Goal: Obtain resource: Download file/media

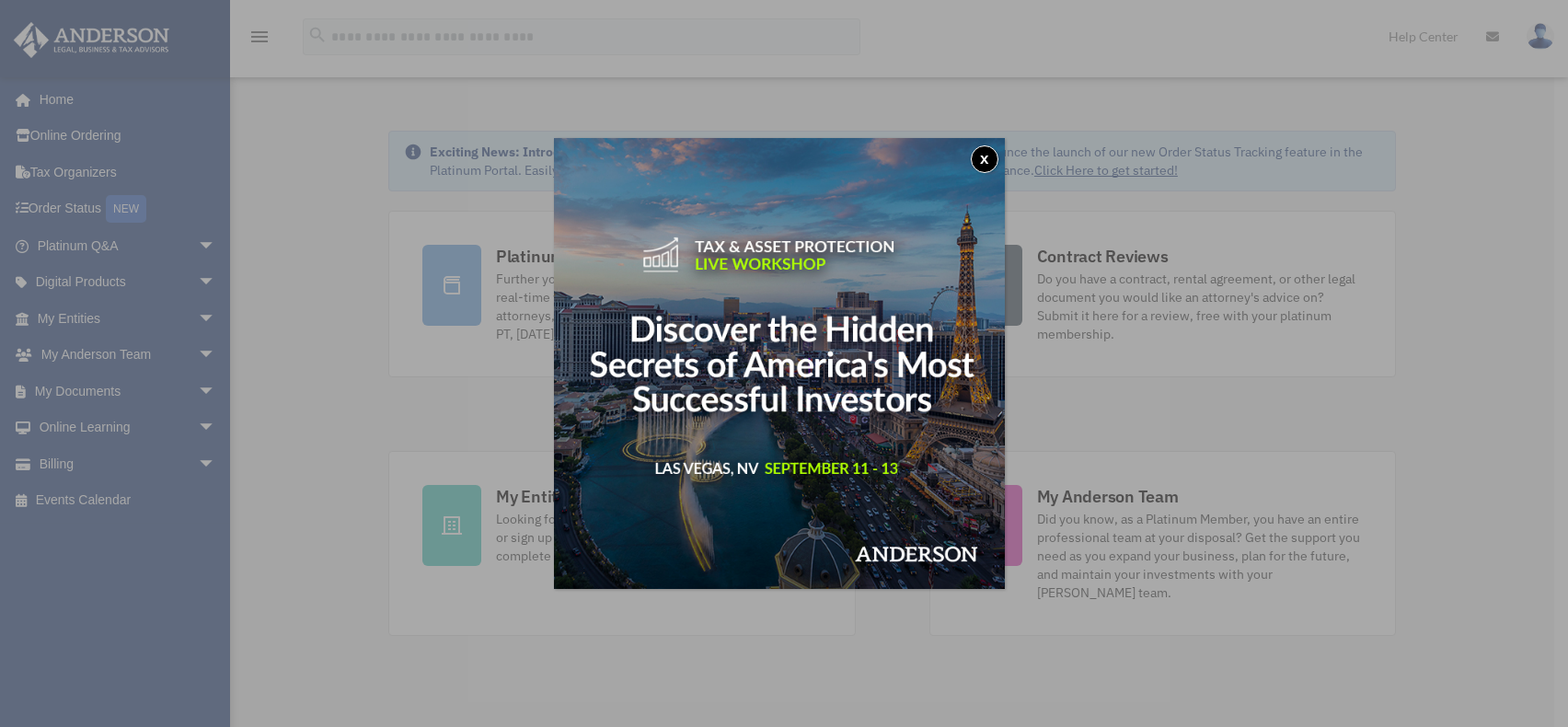
click at [989, 160] on button "x" at bounding box center [985, 160] width 28 height 28
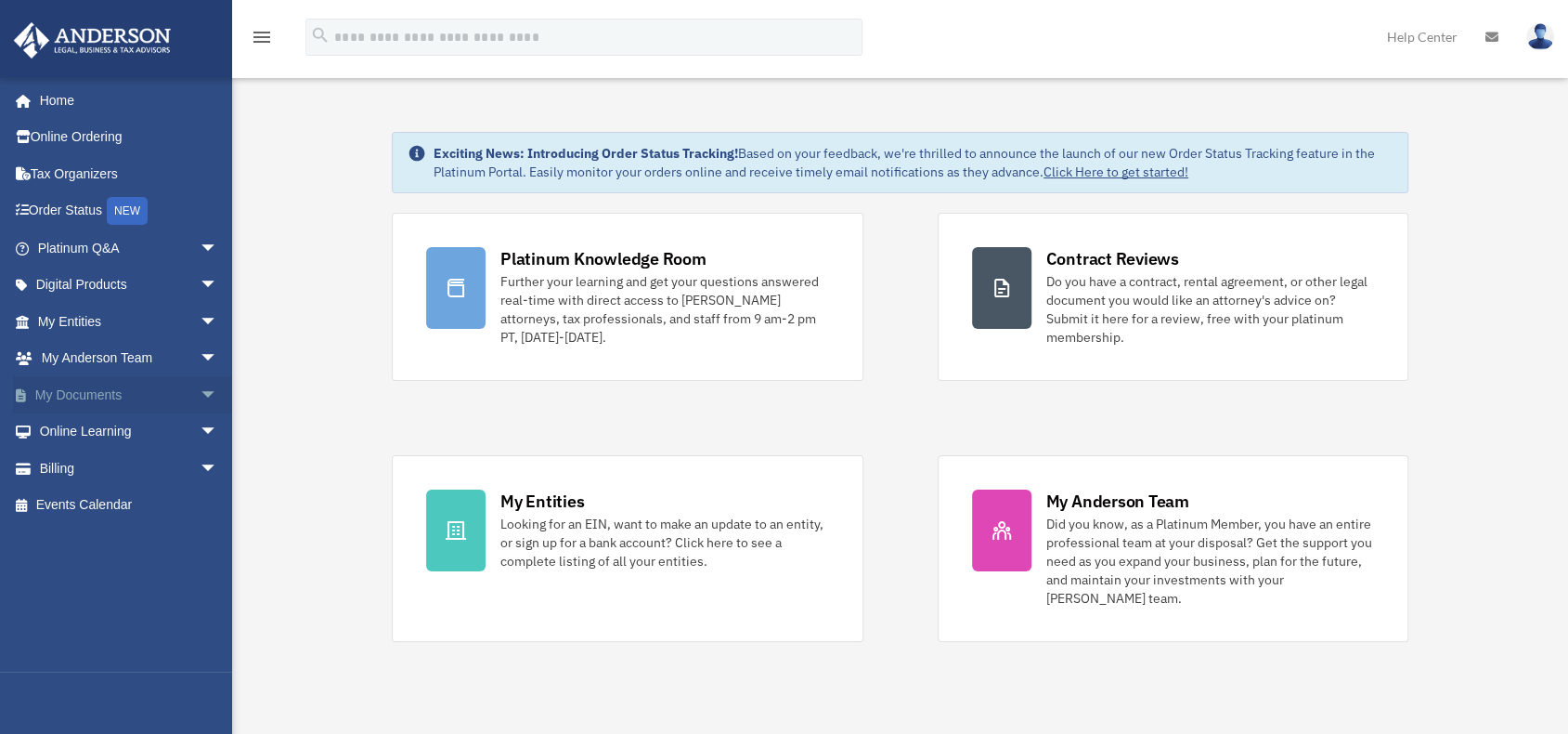
click at [200, 391] on span "arrow_drop_down" at bounding box center [218, 395] width 37 height 38
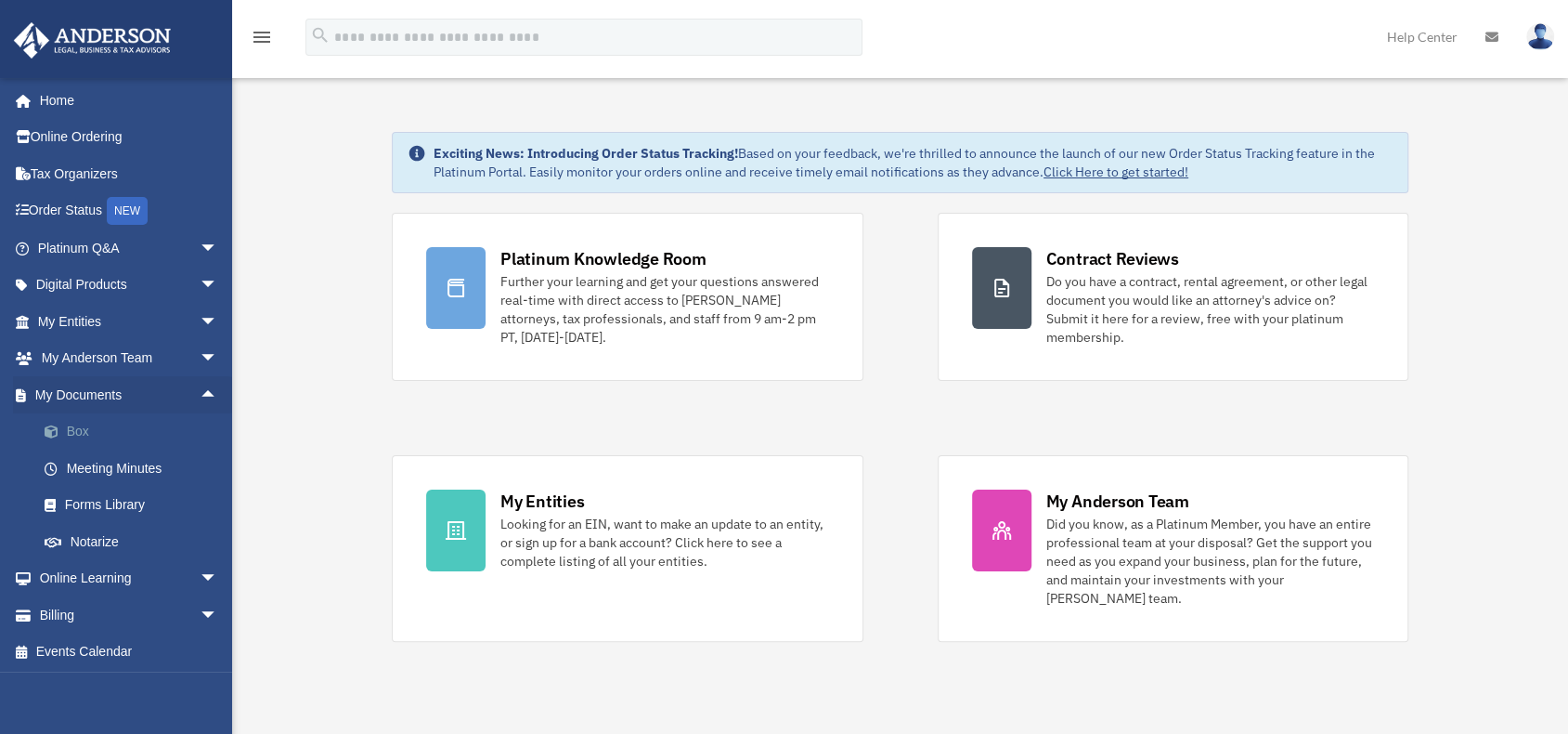
click at [86, 423] on link "Box" at bounding box center [135, 431] width 220 height 37
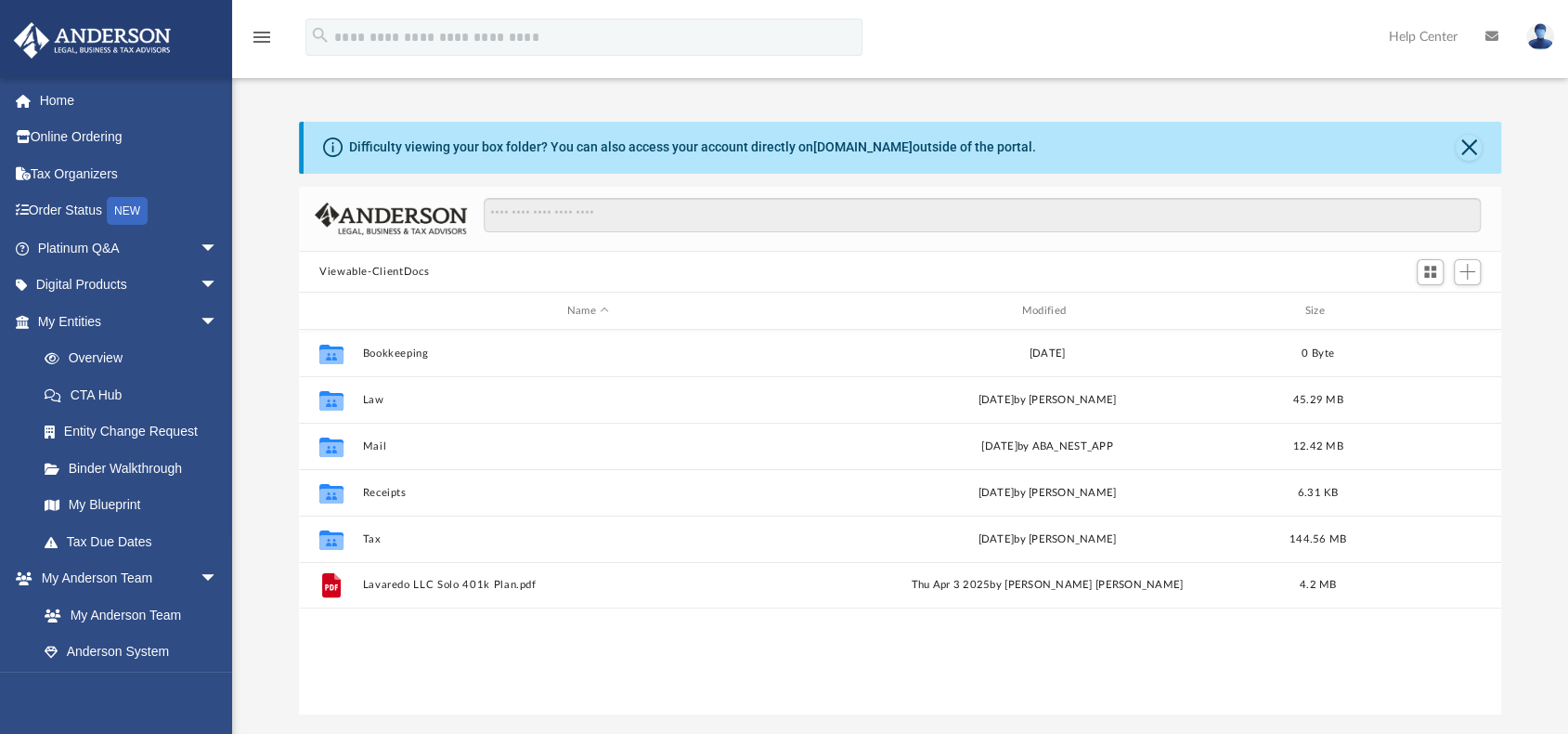
scroll to position [408, 1187]
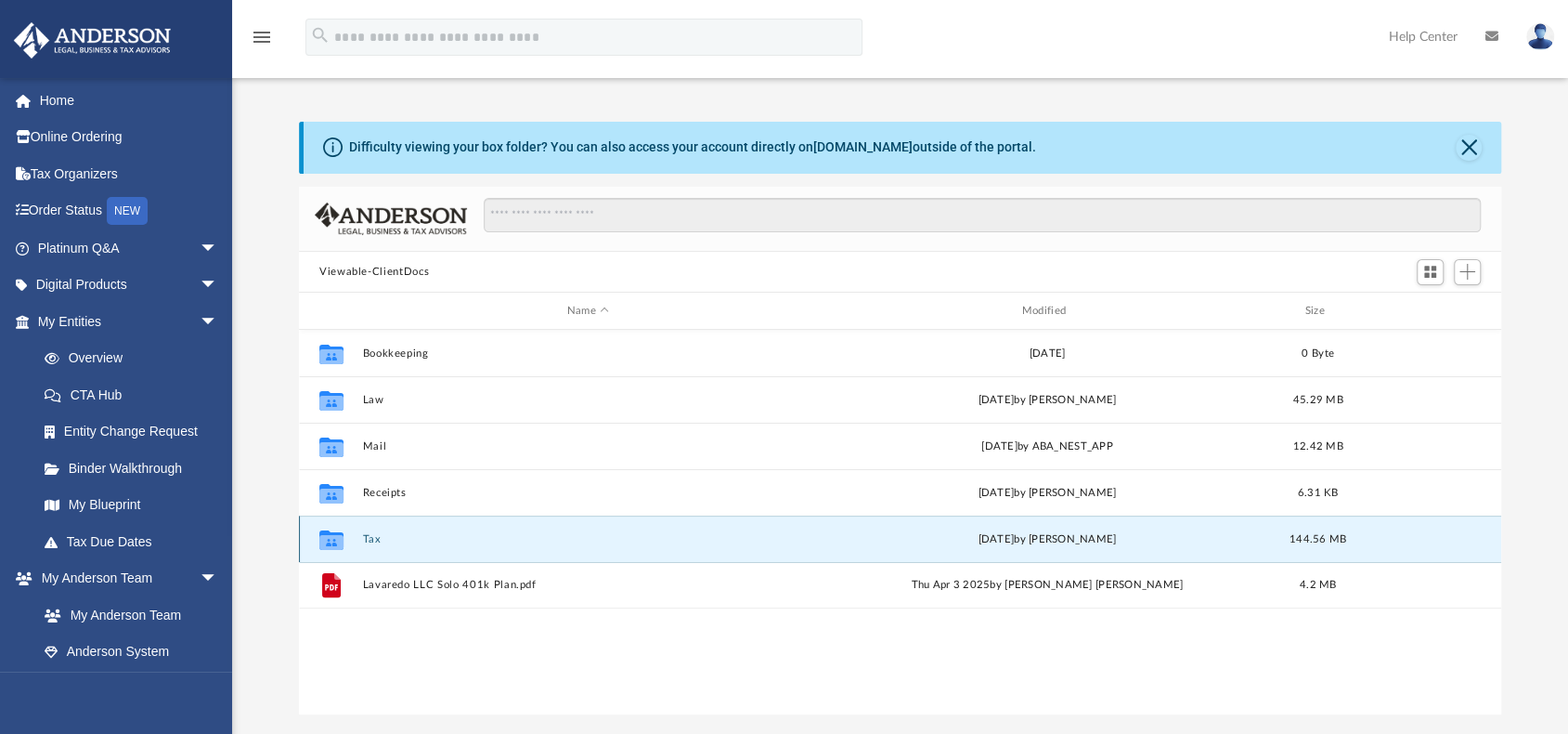
click at [365, 536] on button "Tax" at bounding box center [588, 539] width 451 height 12
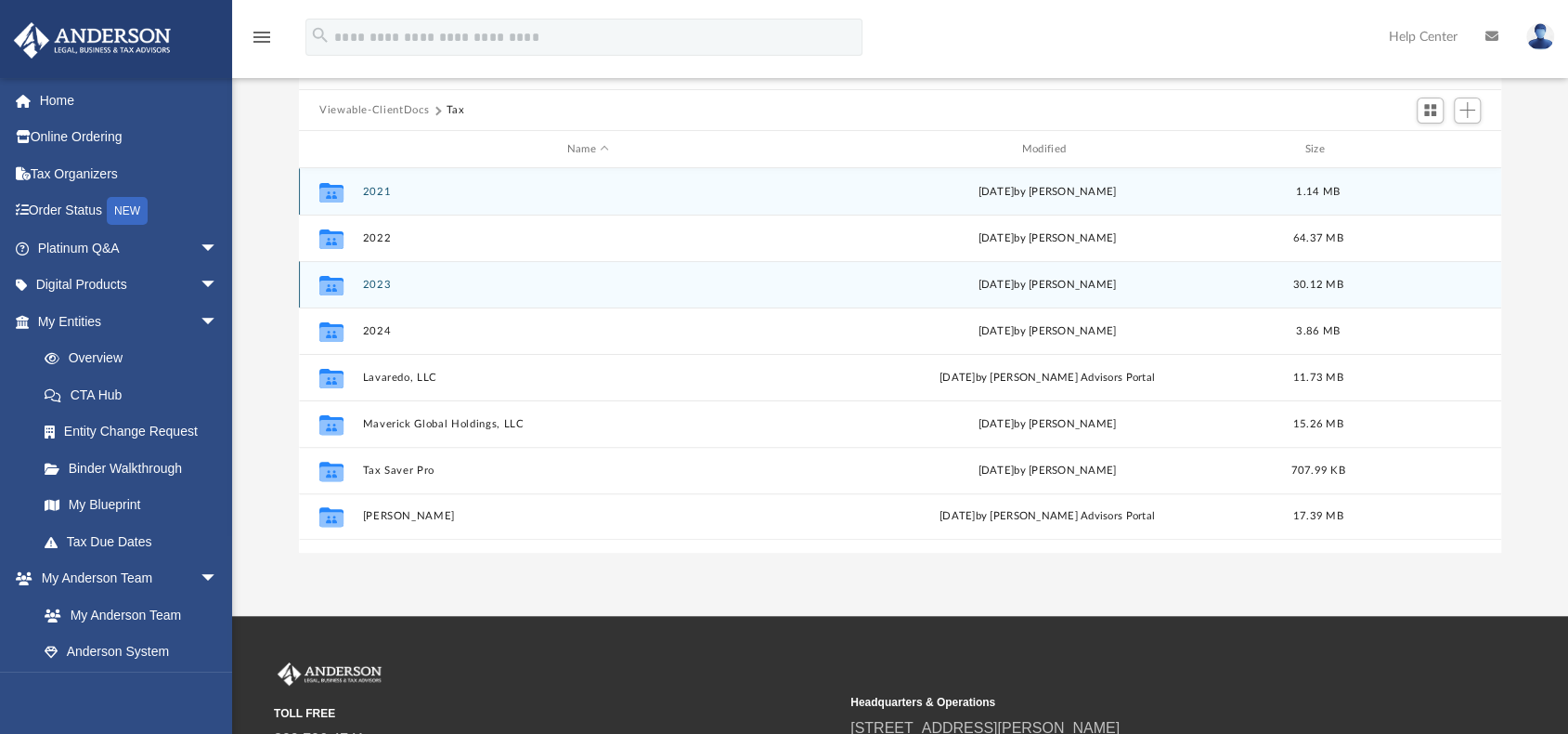
scroll to position [186, 0]
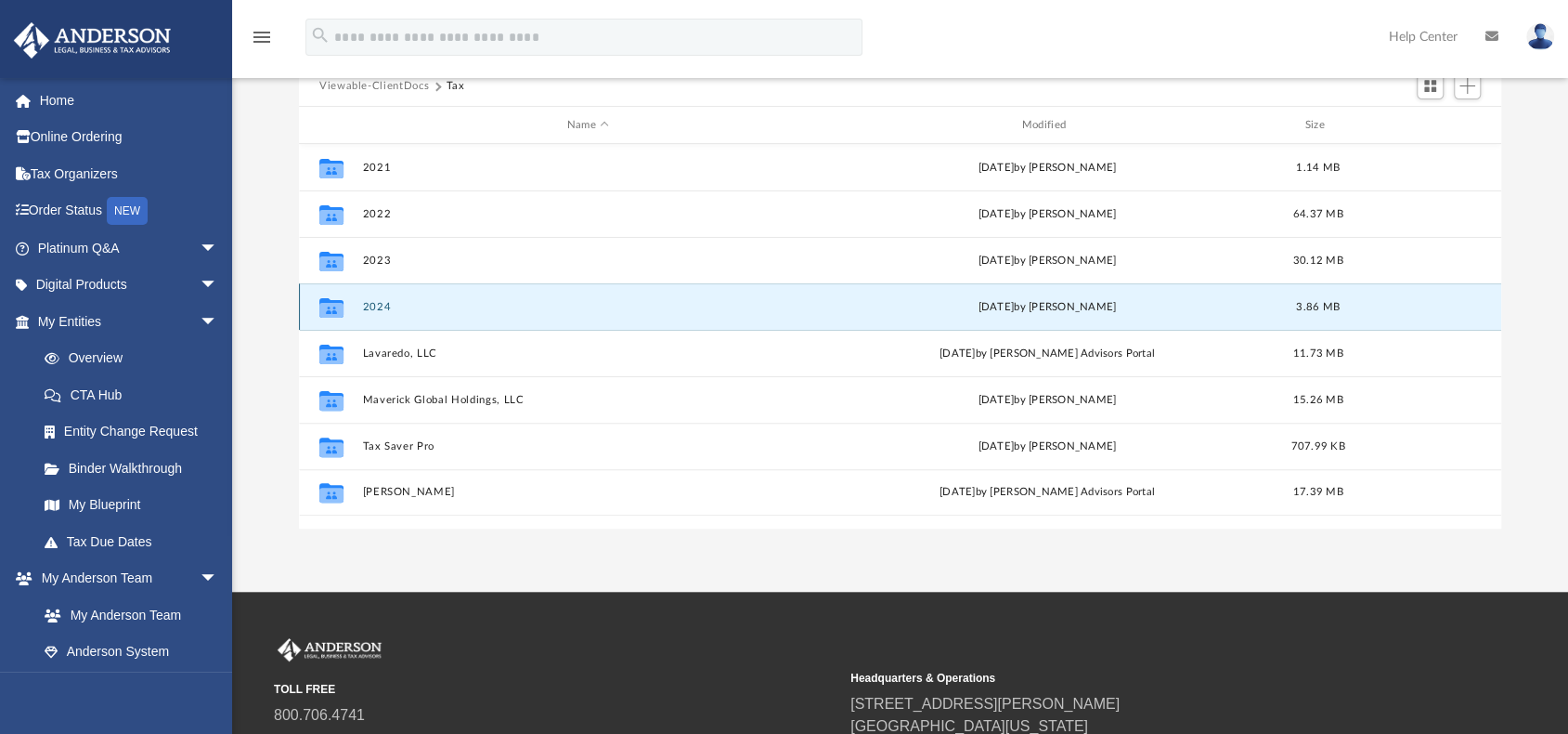
click at [377, 303] on button "2024" at bounding box center [588, 306] width 451 height 12
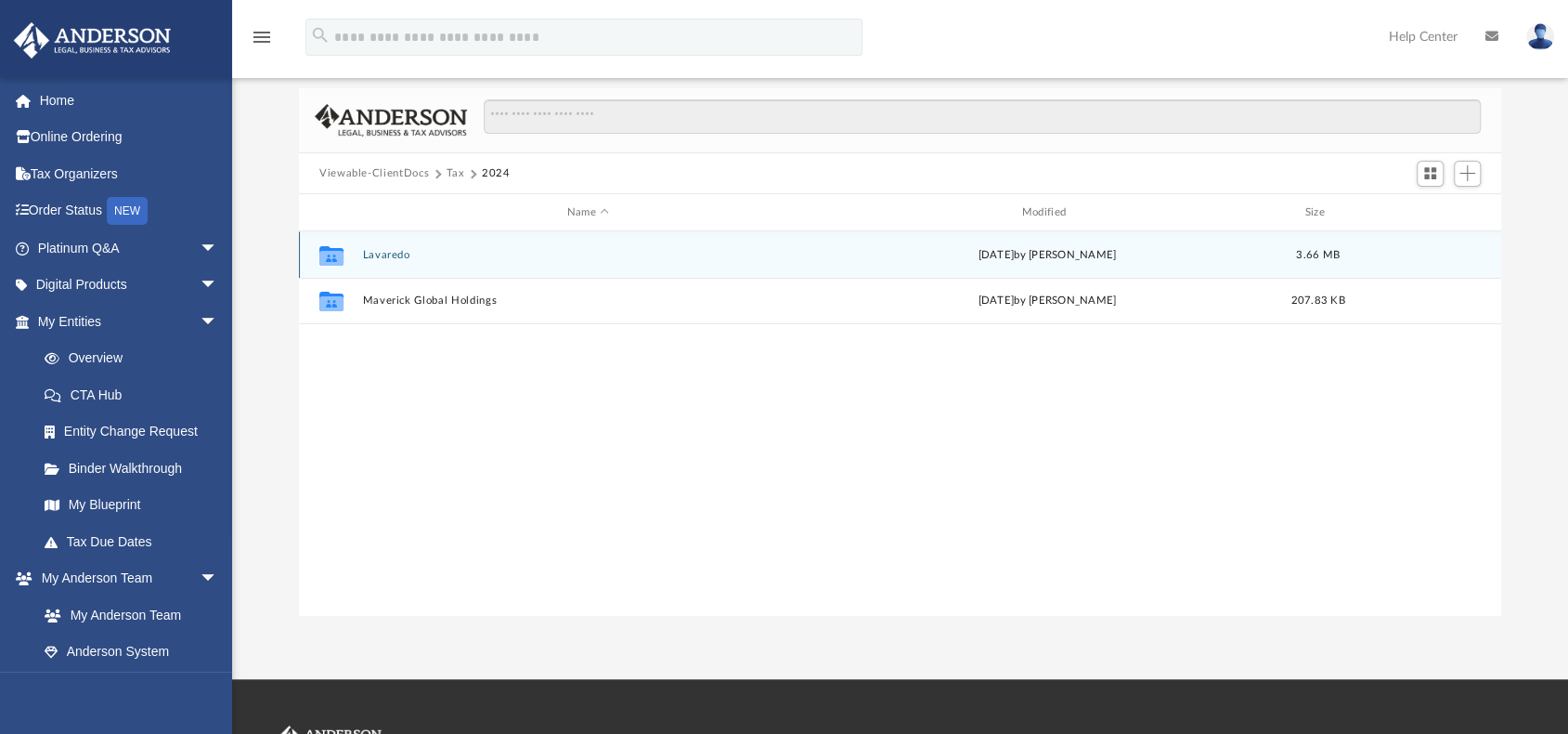
scroll to position [92, 0]
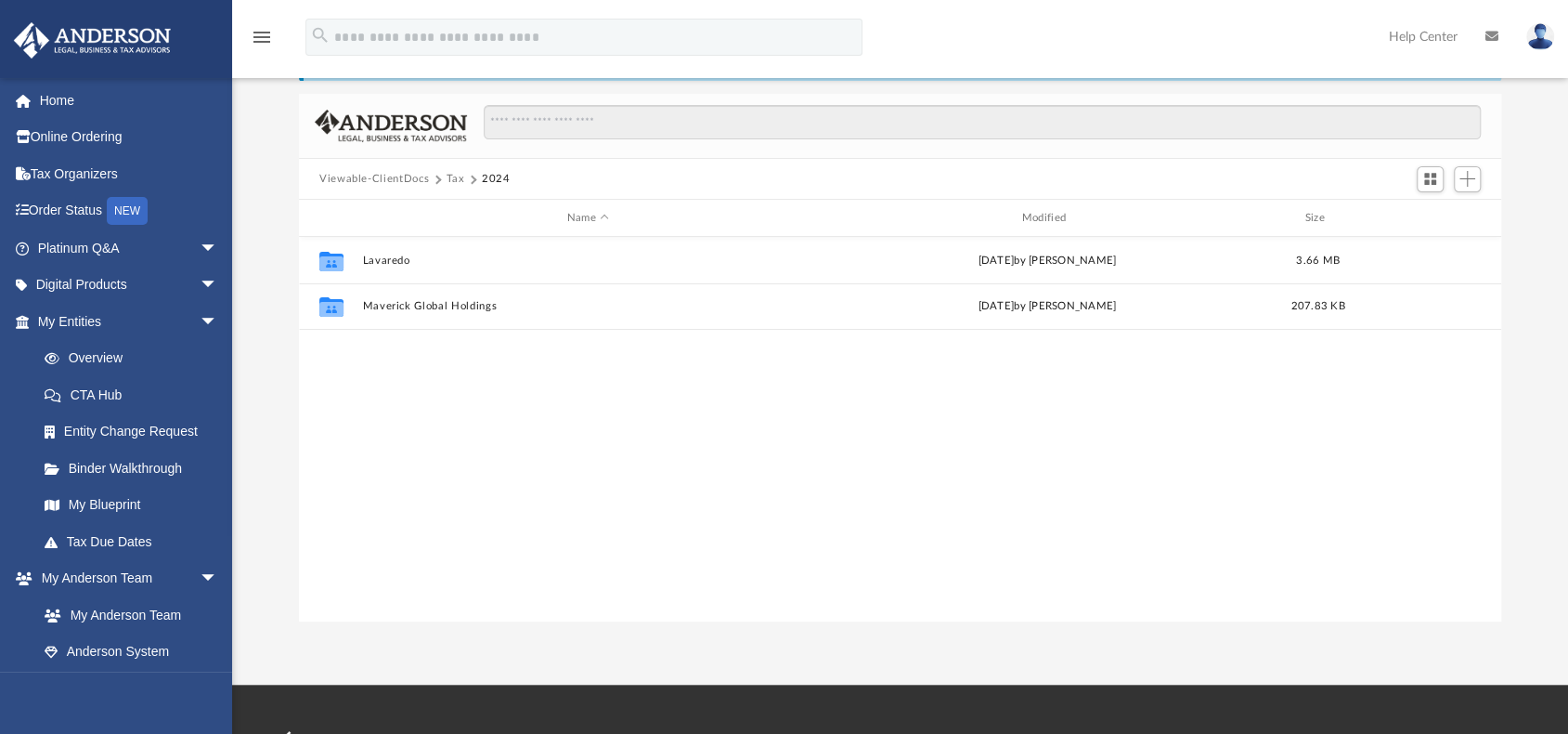
click at [453, 181] on button "Tax" at bounding box center [455, 179] width 19 height 17
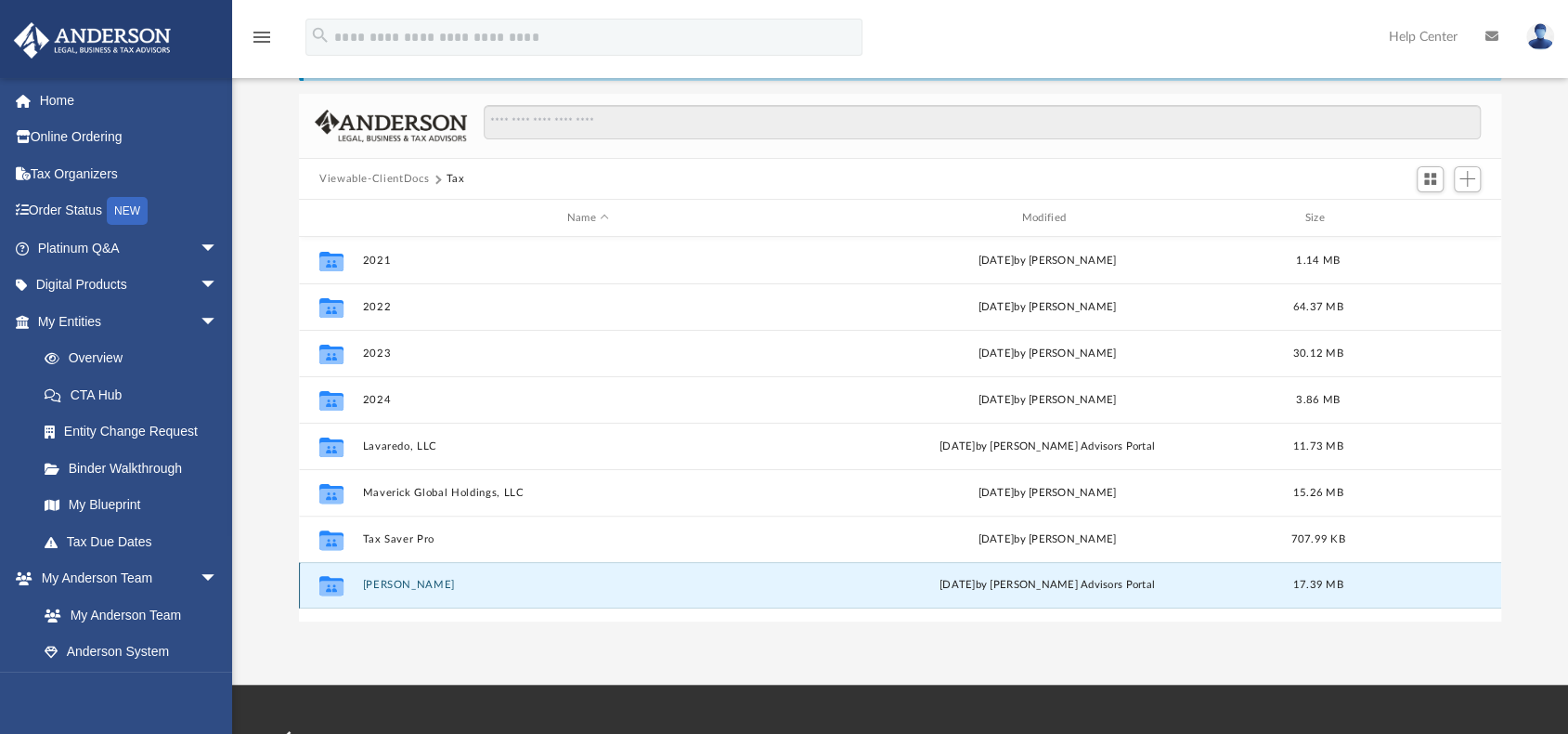
click at [391, 581] on button "Wilkinson, Jason" at bounding box center [588, 585] width 451 height 12
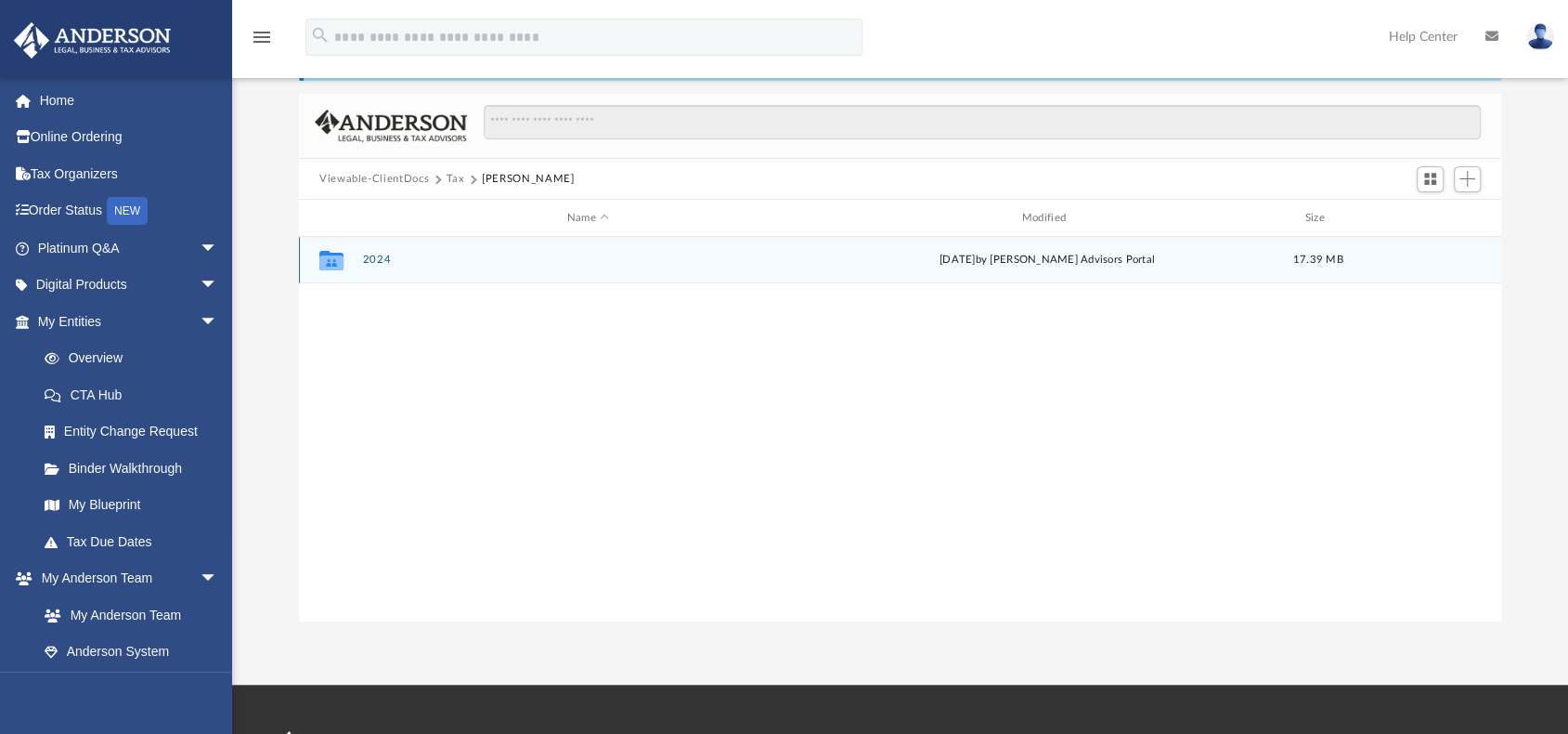
click at [377, 261] on button "2024" at bounding box center [588, 260] width 451 height 12
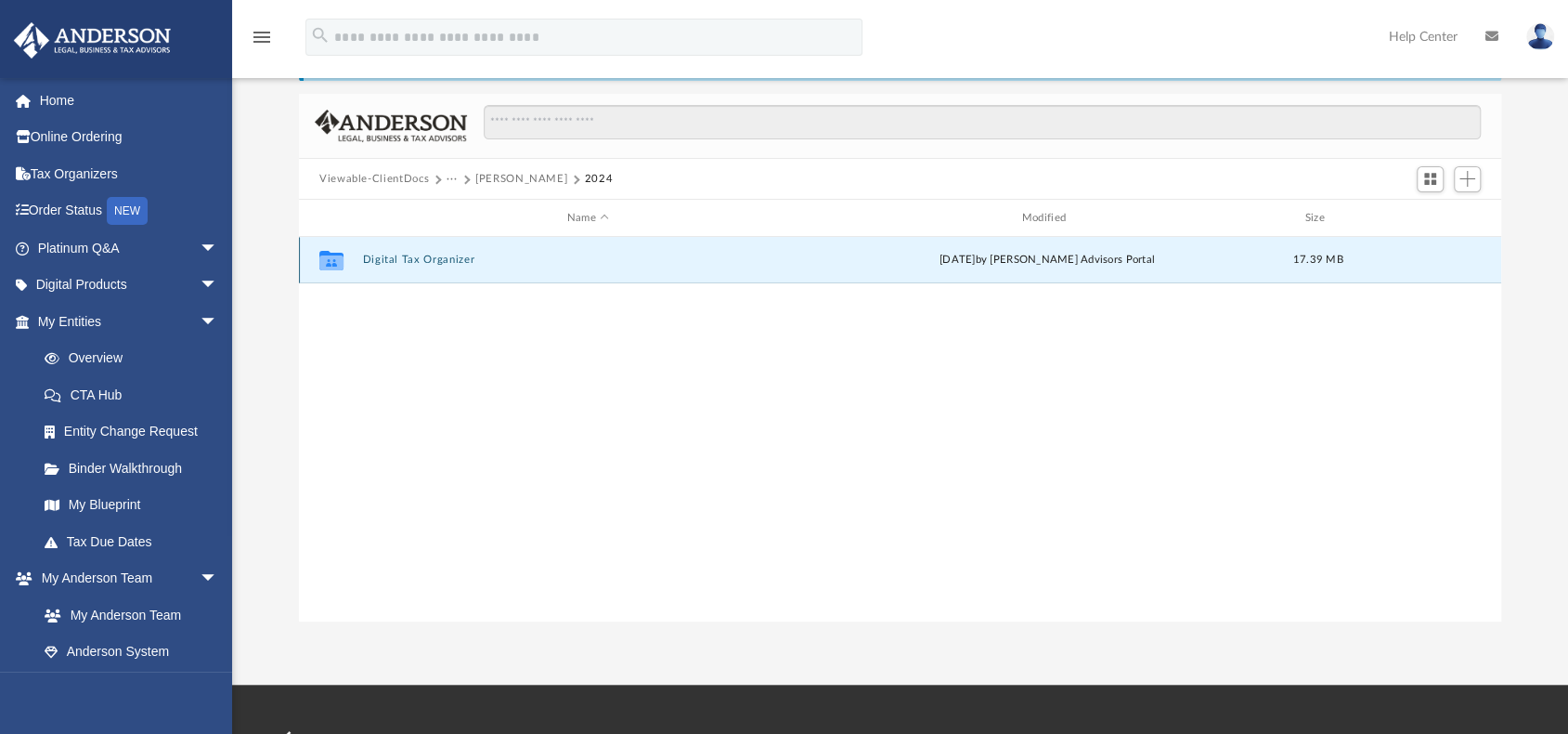
click at [377, 261] on button "Digital Tax Organizer" at bounding box center [588, 260] width 451 height 12
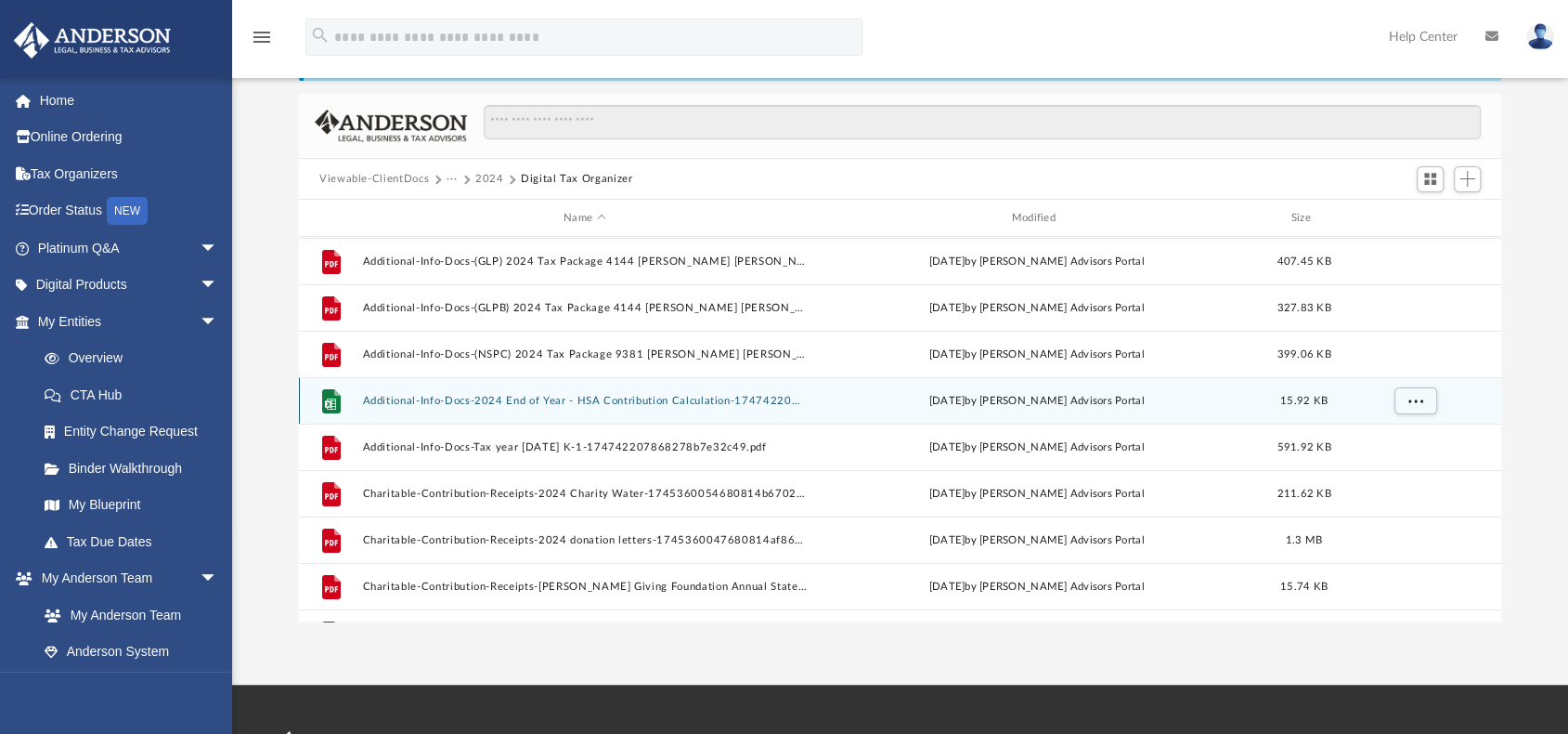
scroll to position [186, 0]
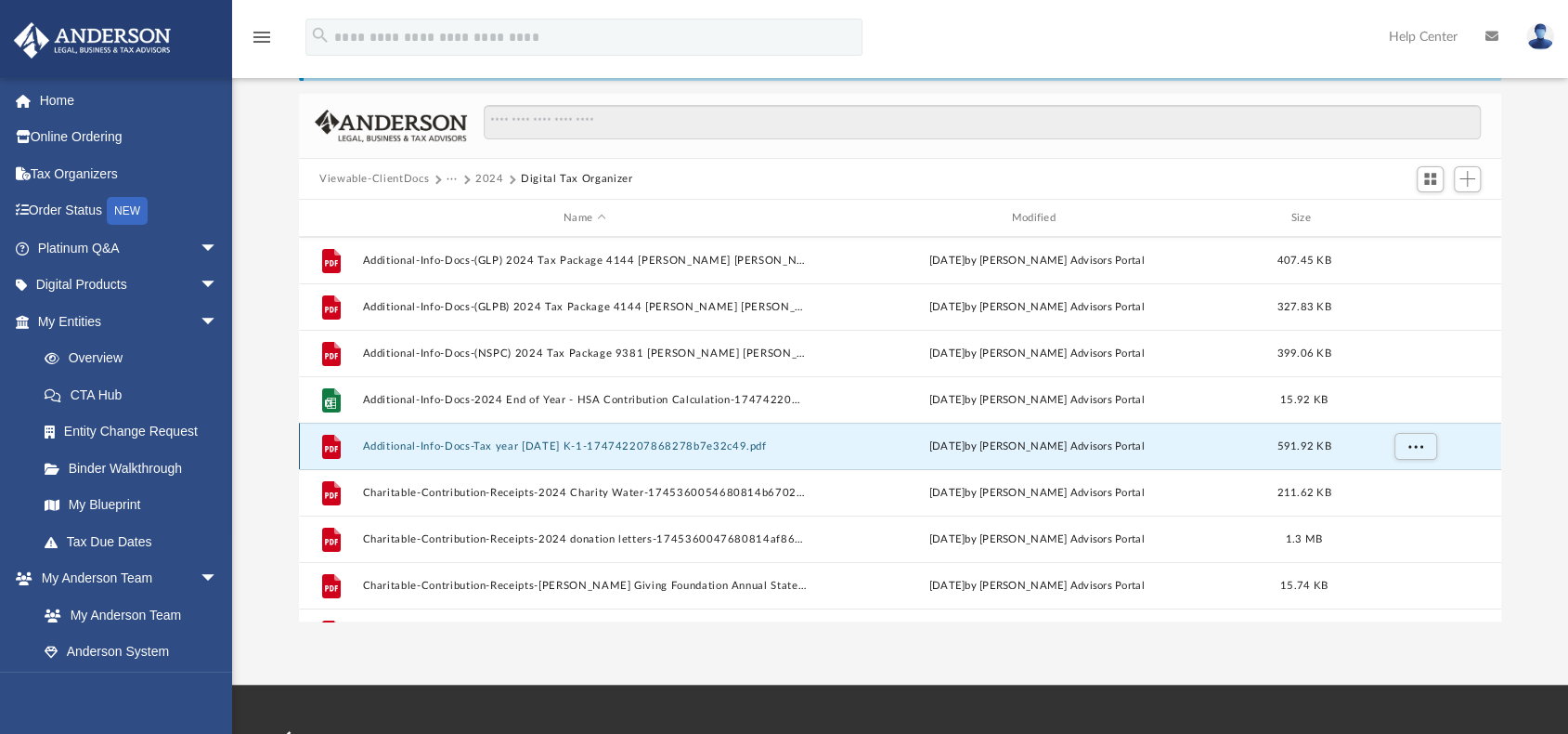
click at [428, 442] on button "Additional-Info-Docs-Tax year 2023 K-1-174742207868278b7e32c49.pdf" at bounding box center [584, 447] width 443 height 12
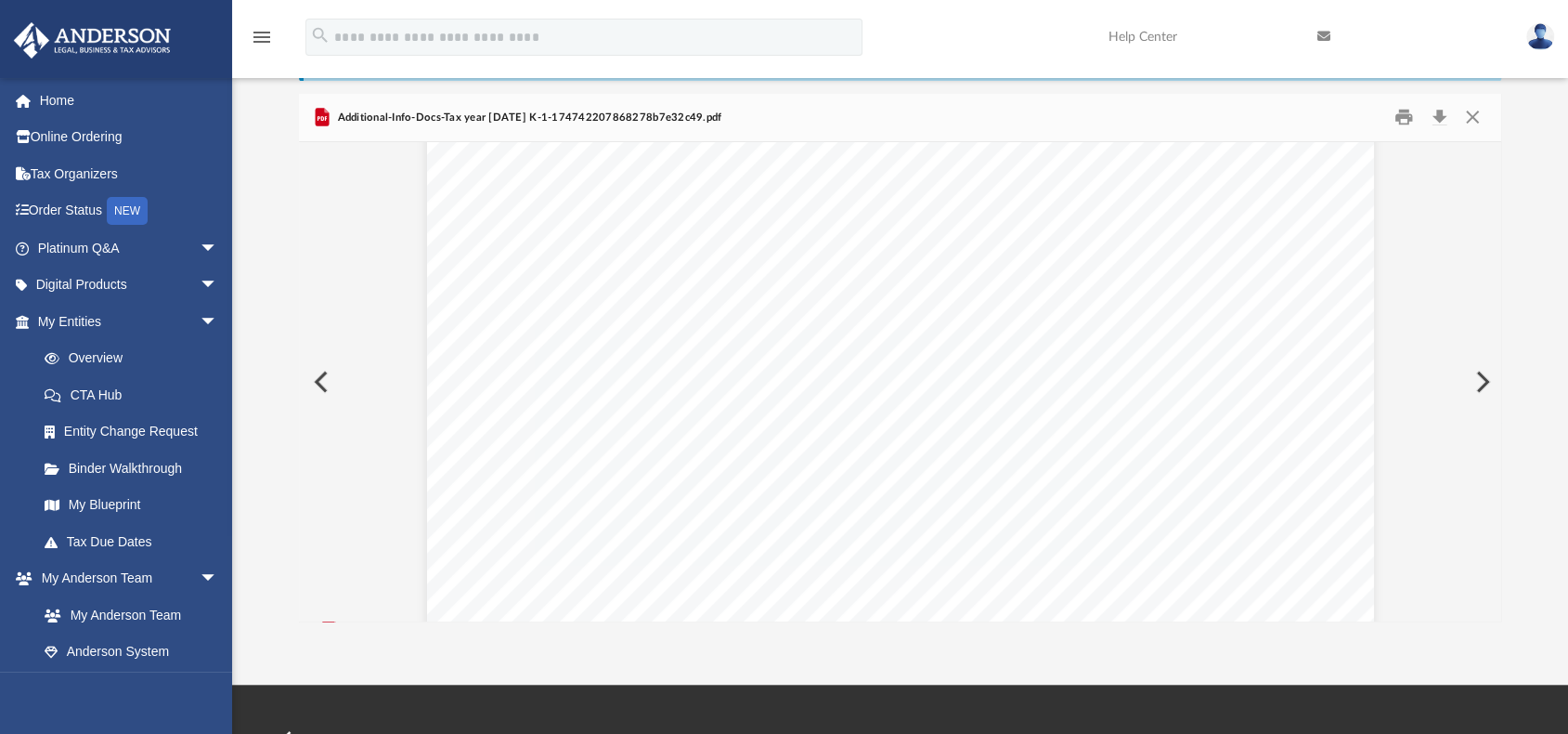
scroll to position [0, 0]
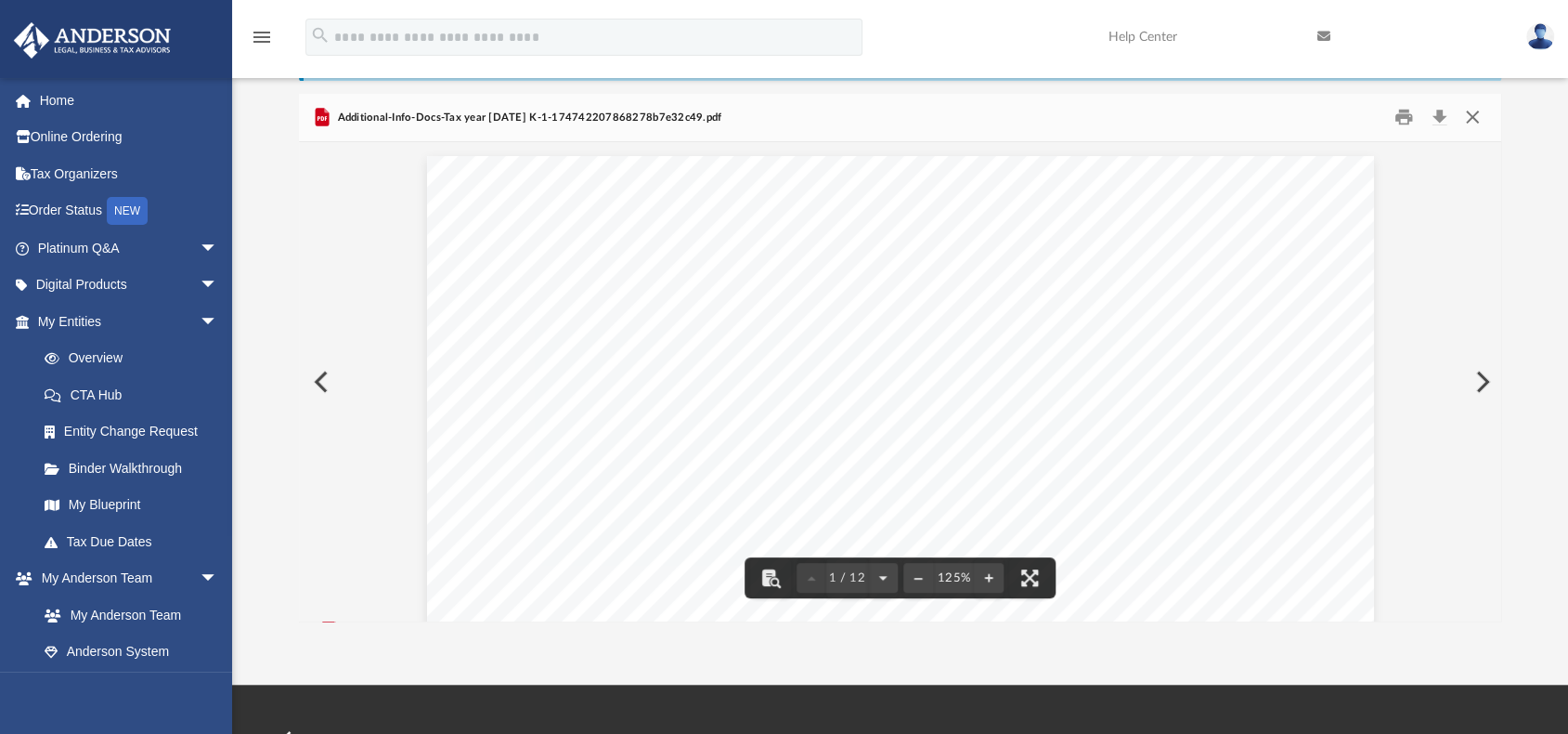
click at [1467, 112] on button "Close" at bounding box center [1473, 117] width 34 height 29
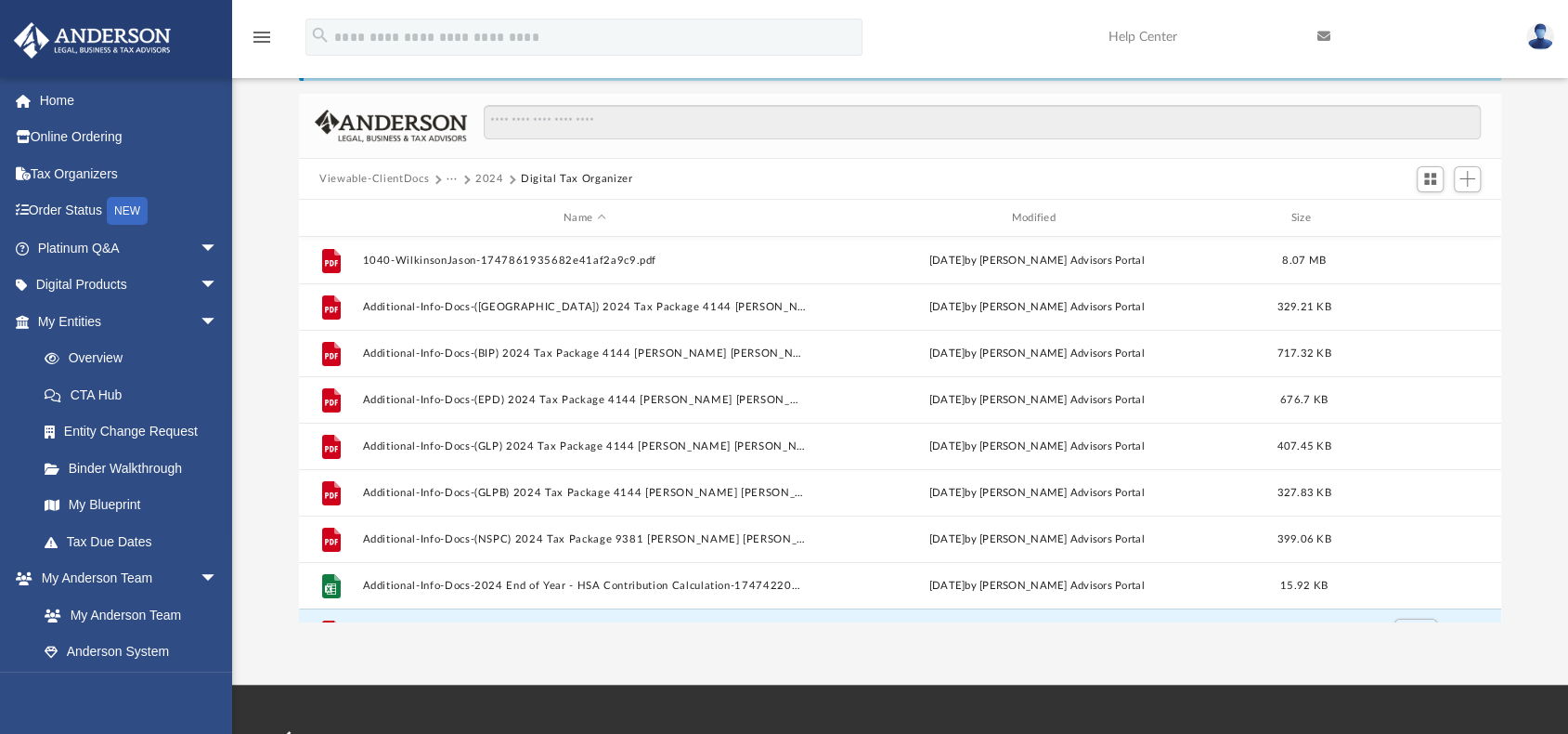
click at [478, 179] on button "2024" at bounding box center [489, 179] width 29 height 17
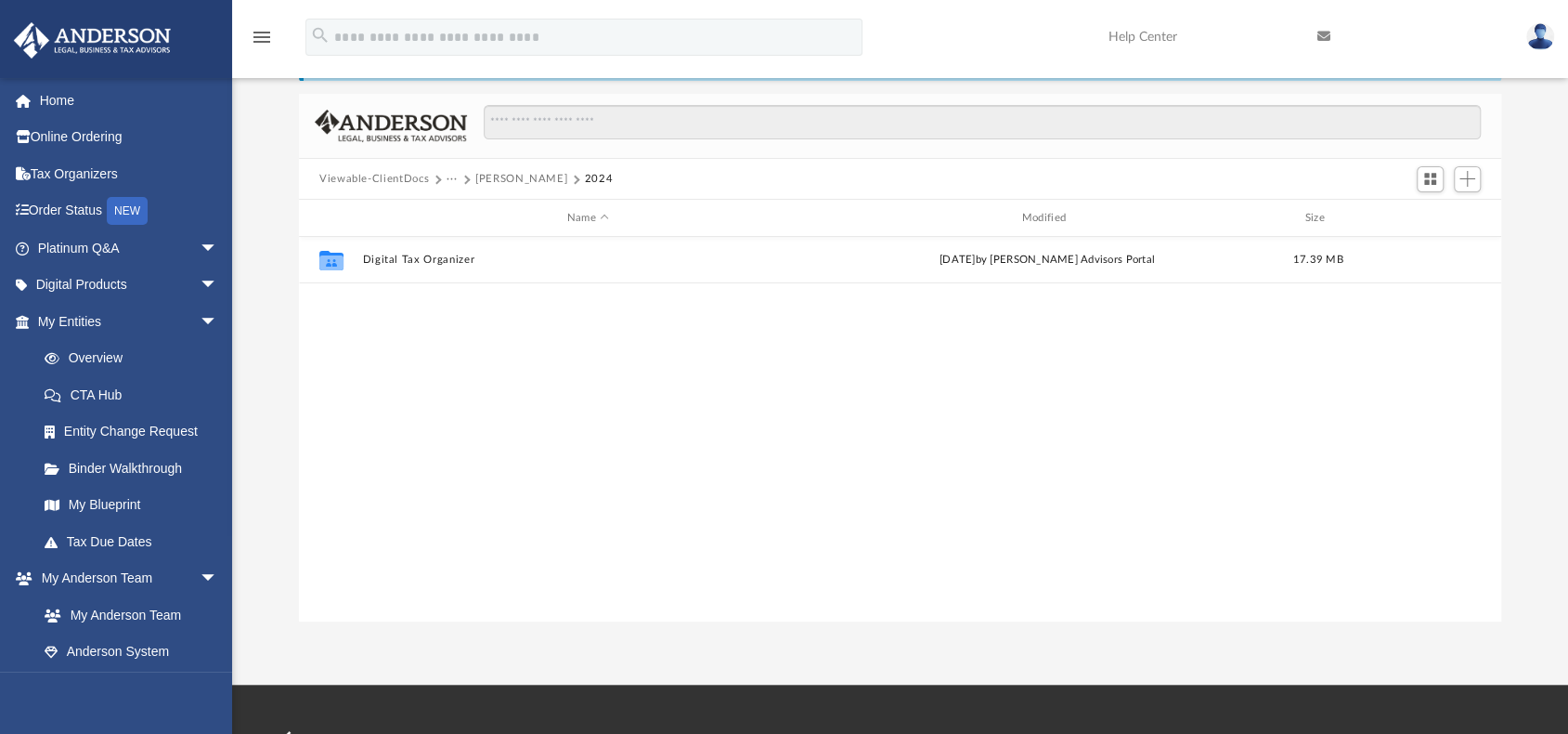
click at [515, 179] on button "Wilkinson, Jason" at bounding box center [521, 179] width 91 height 17
click at [454, 180] on button "Tax" at bounding box center [455, 179] width 19 height 17
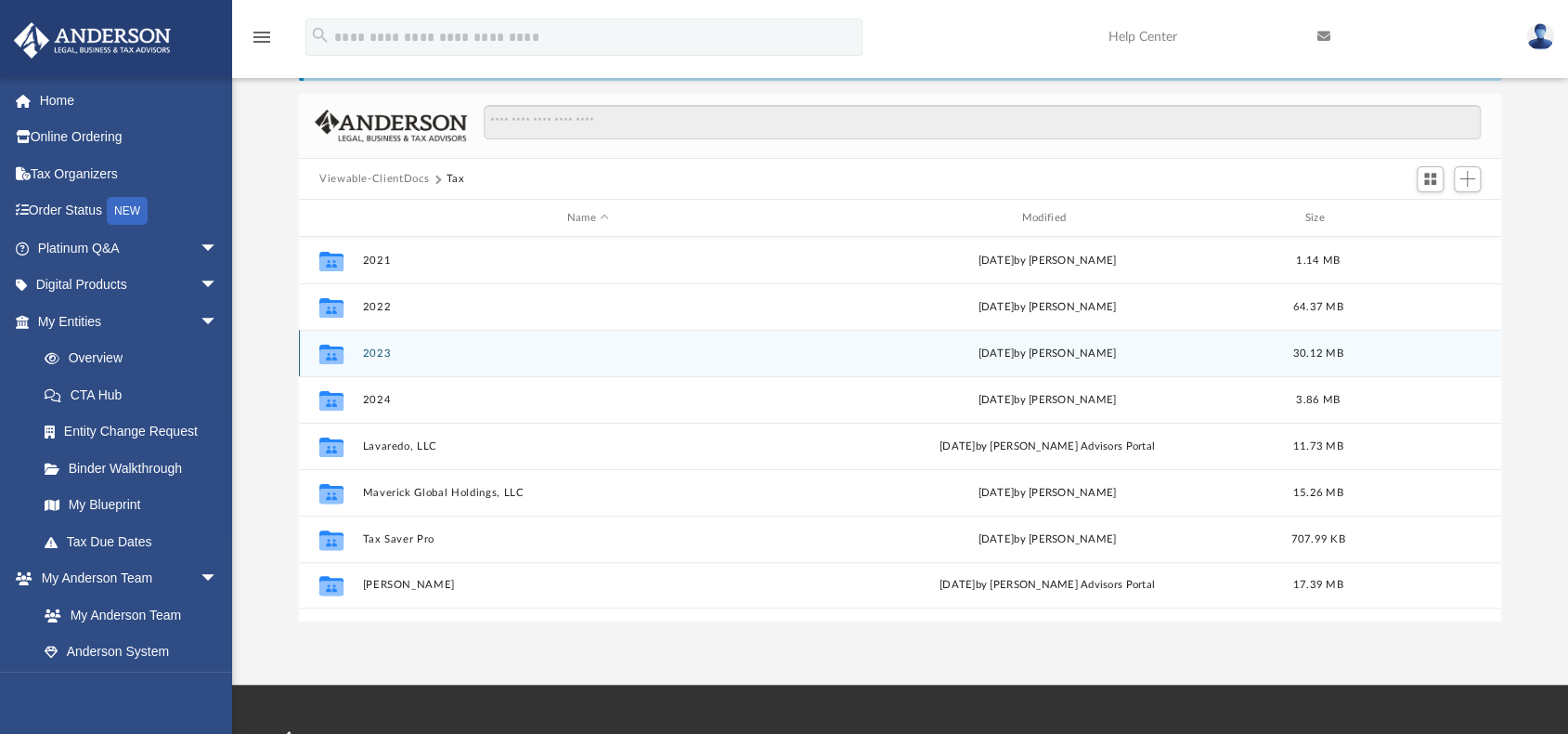
click at [388, 350] on button "2023" at bounding box center [588, 353] width 451 height 12
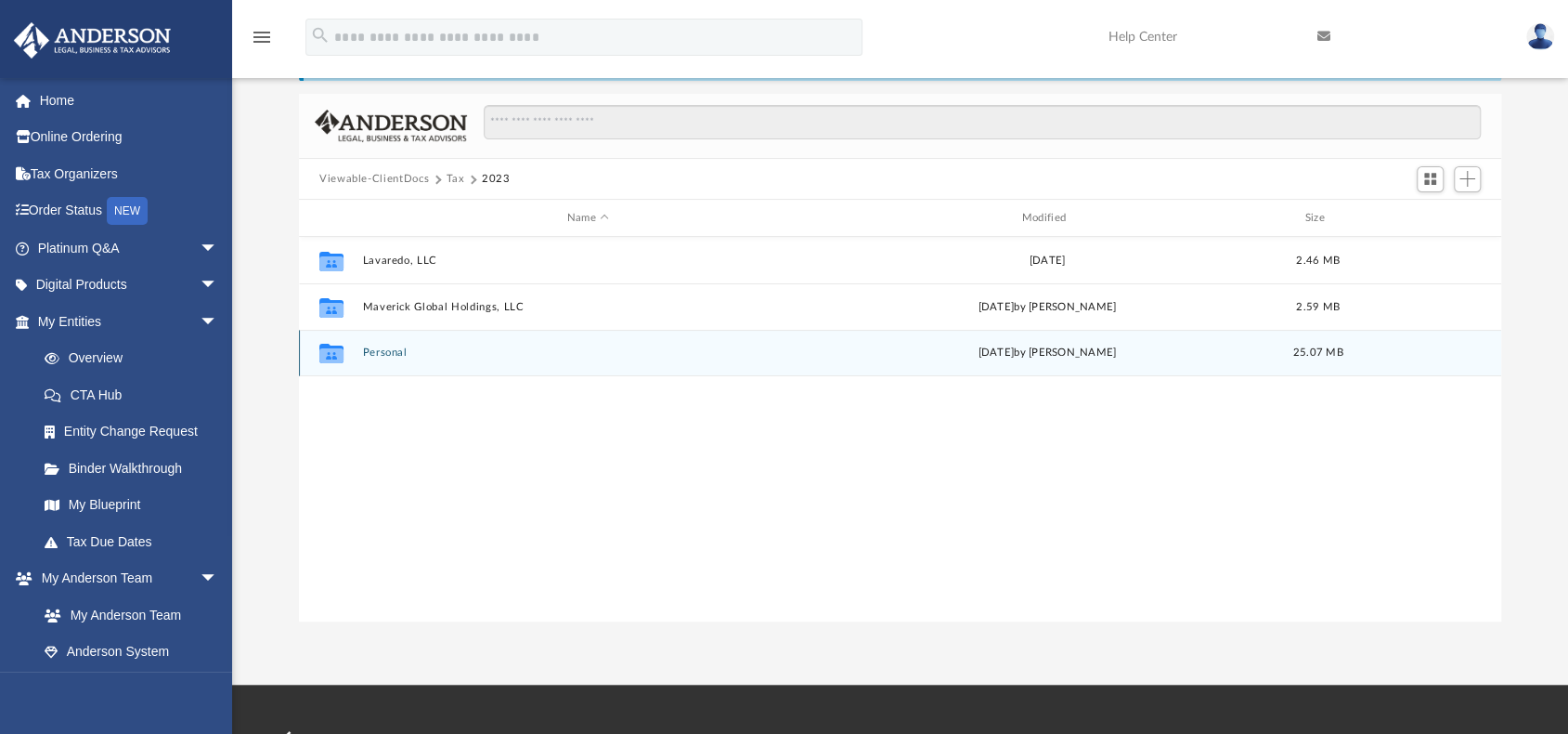
click at [388, 350] on button "Personal" at bounding box center [588, 352] width 451 height 12
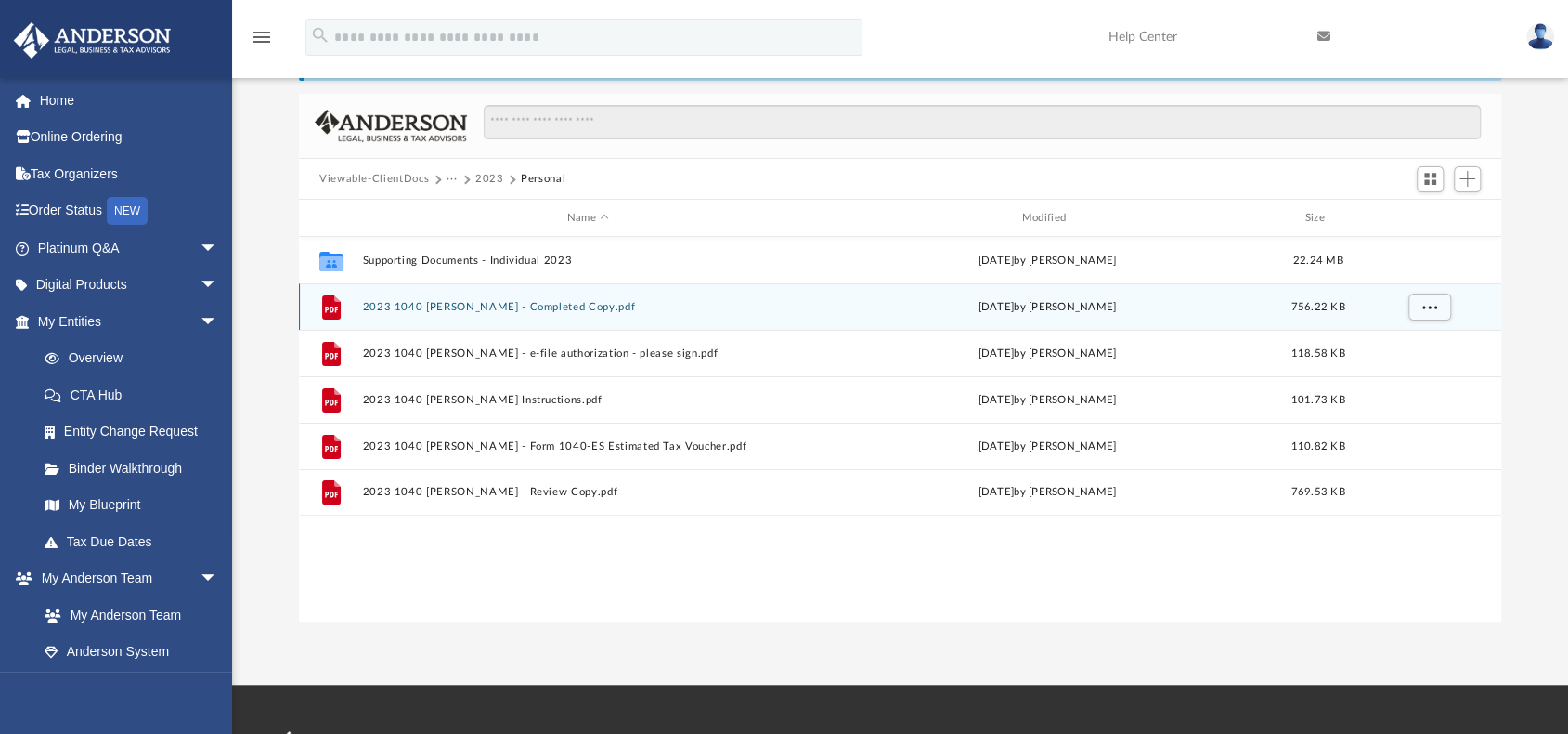
click at [470, 304] on button "2023 1040 Wilkinson, Jason - Completed Copy.pdf" at bounding box center [588, 306] width 451 height 12
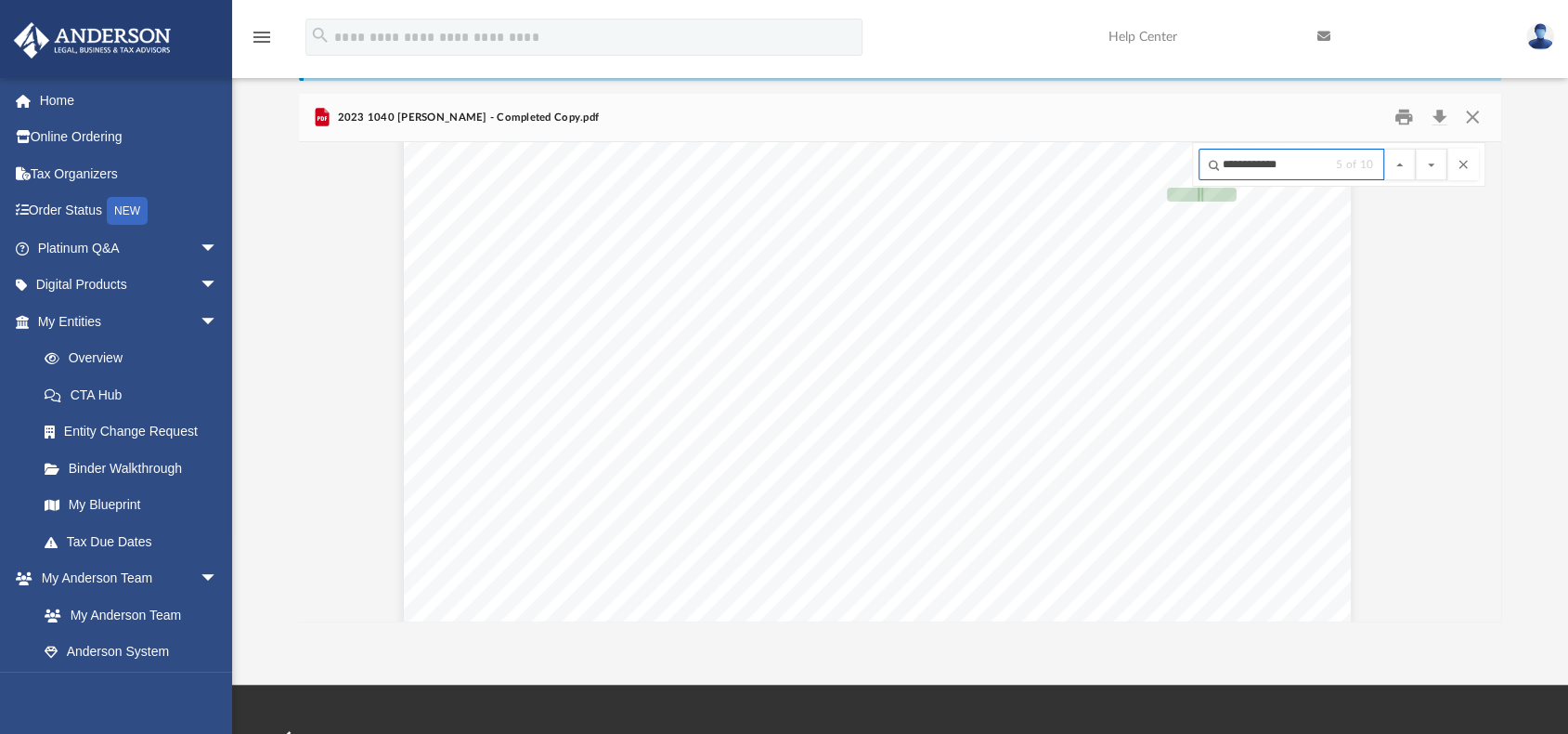
scroll to position [46507, 37]
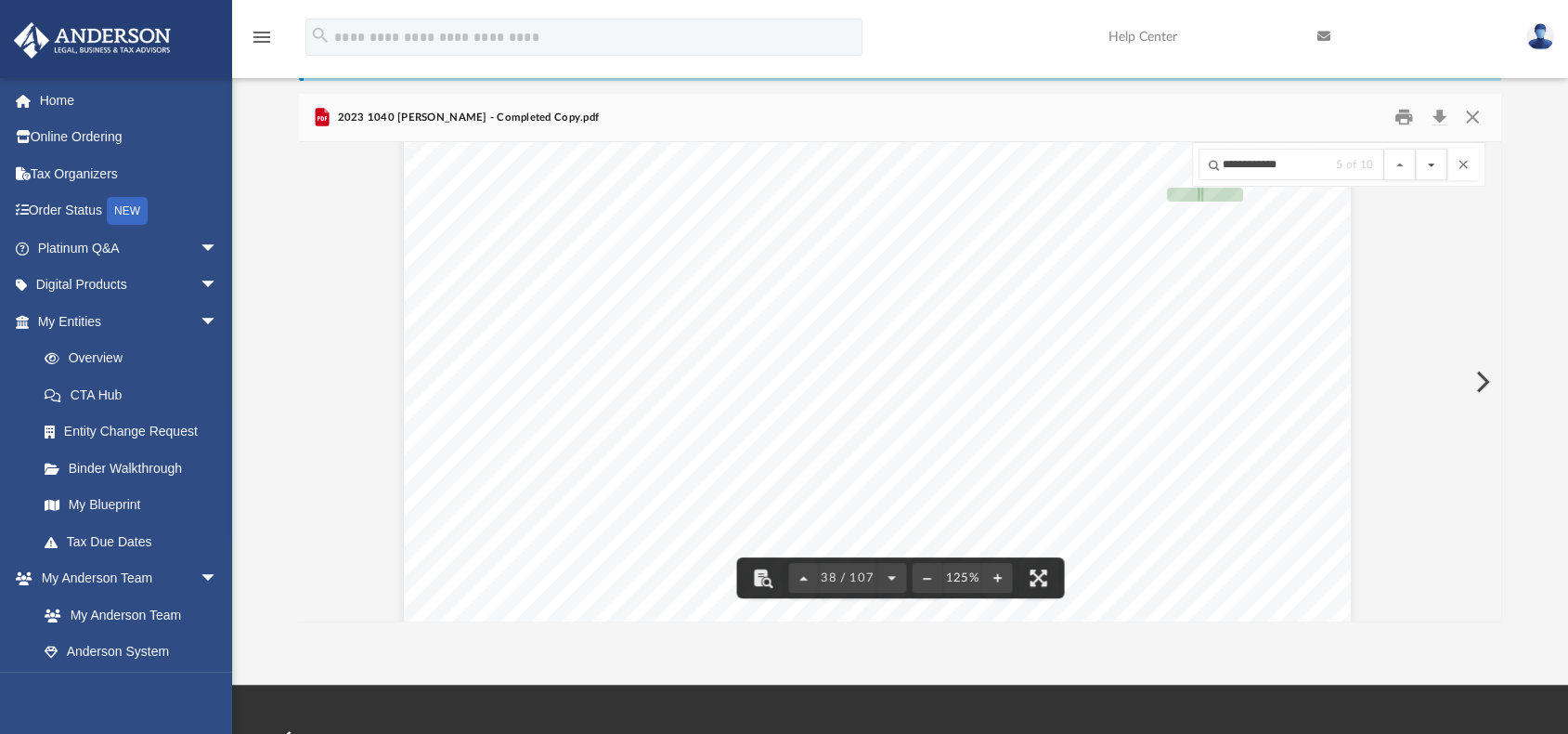
click at [1428, 168] on button "File preview" at bounding box center [1432, 164] width 32 height 32
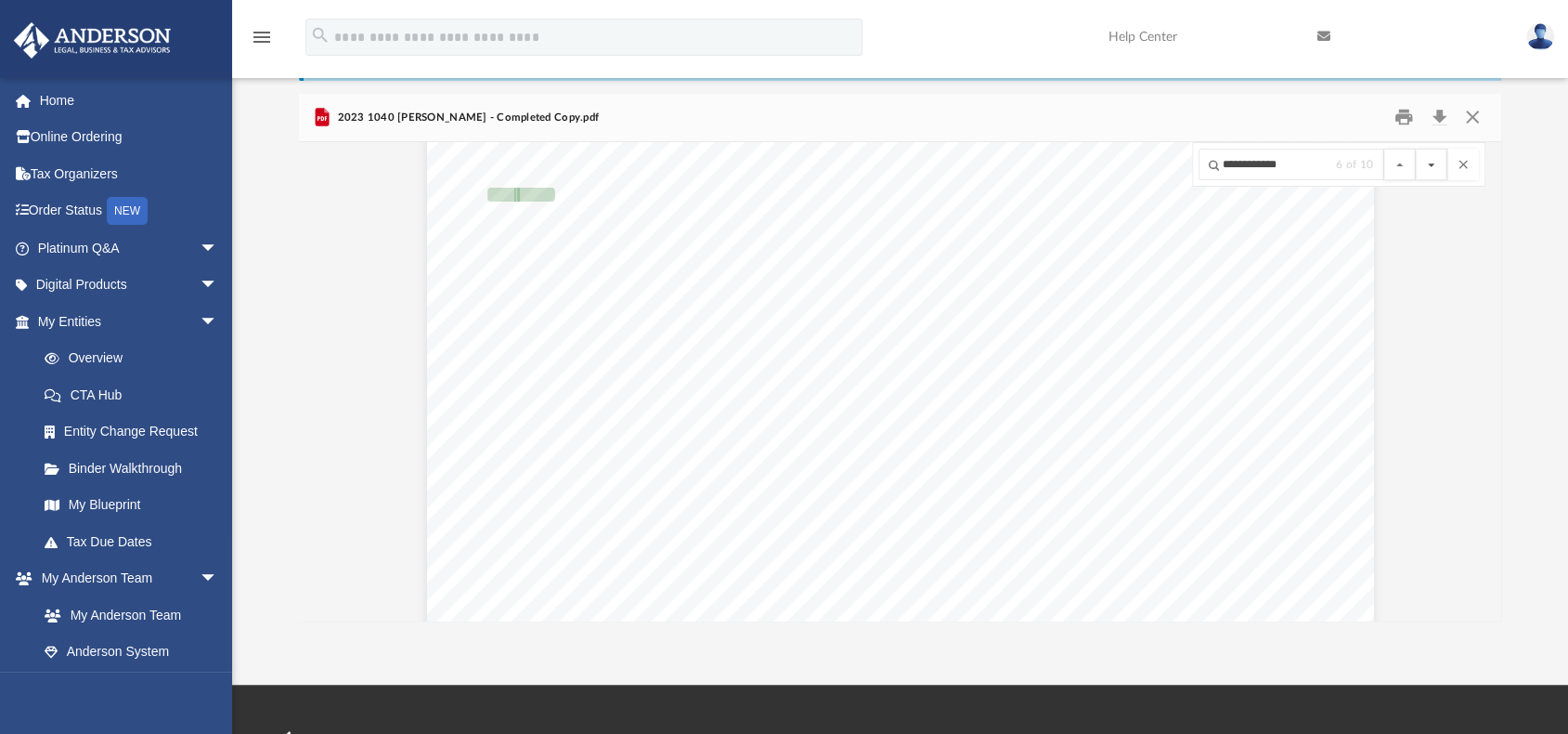
click at [1428, 168] on button "File preview" at bounding box center [1432, 164] width 32 height 32
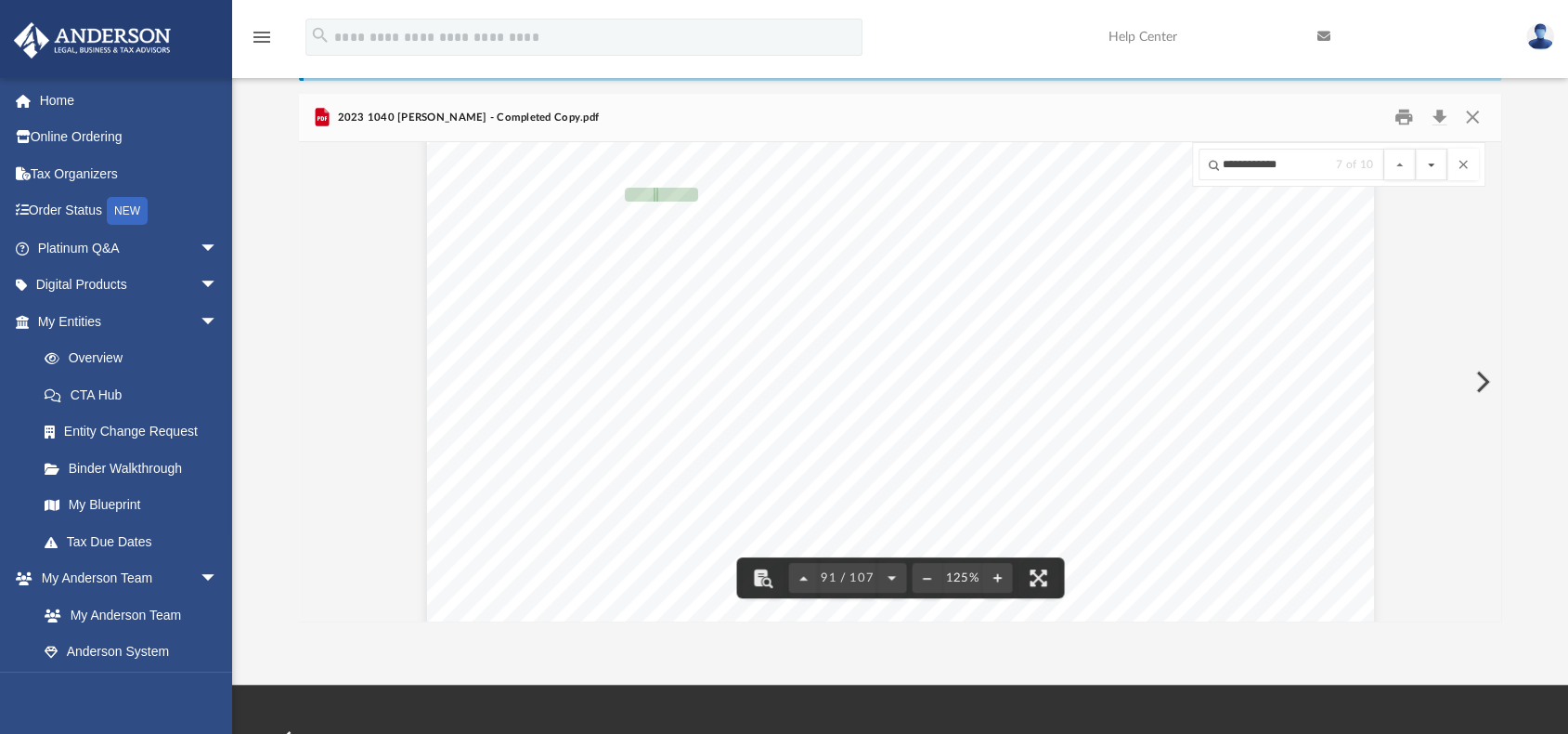
click at [1428, 168] on button "File preview" at bounding box center [1432, 164] width 32 height 32
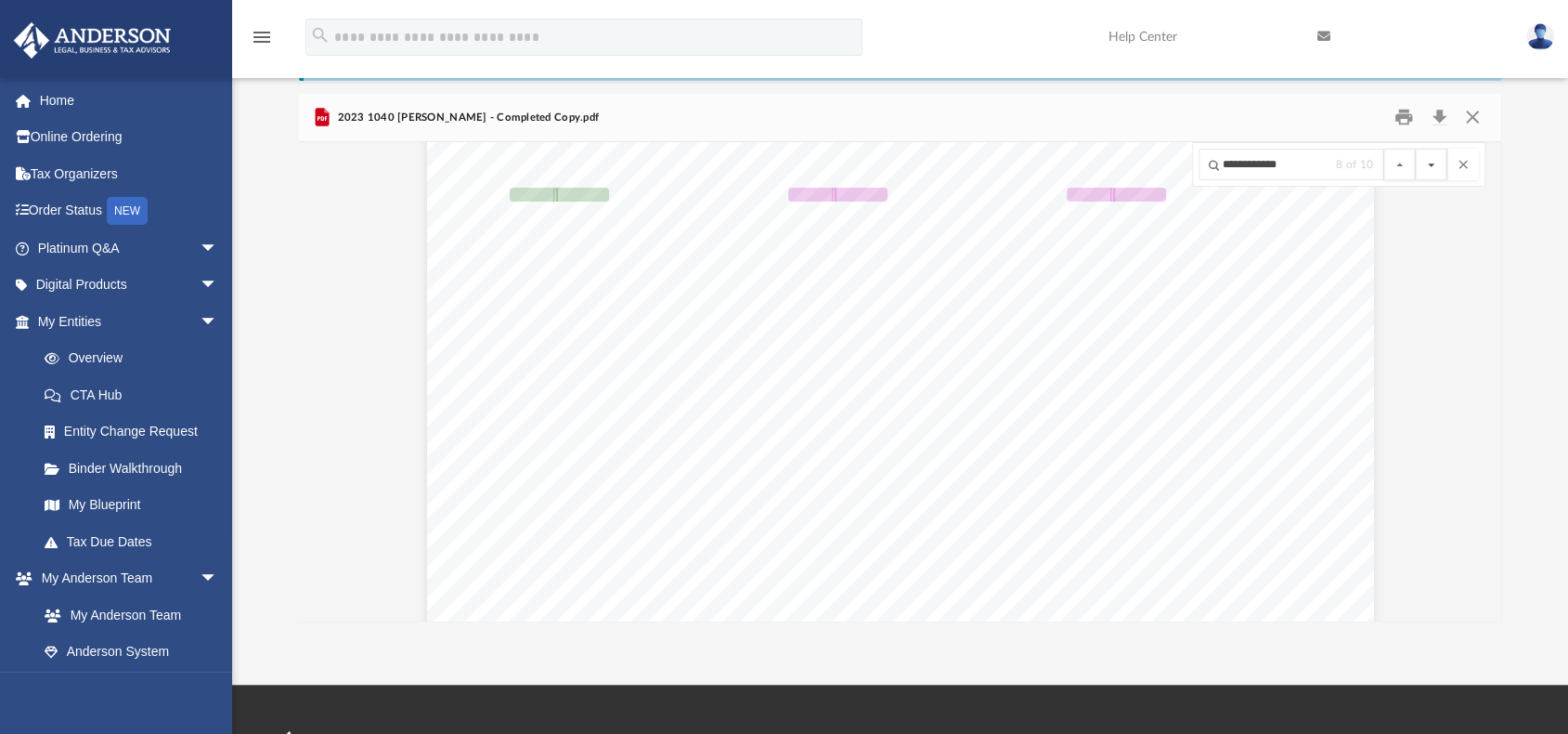
click at [1428, 168] on button "File preview" at bounding box center [1432, 164] width 32 height 32
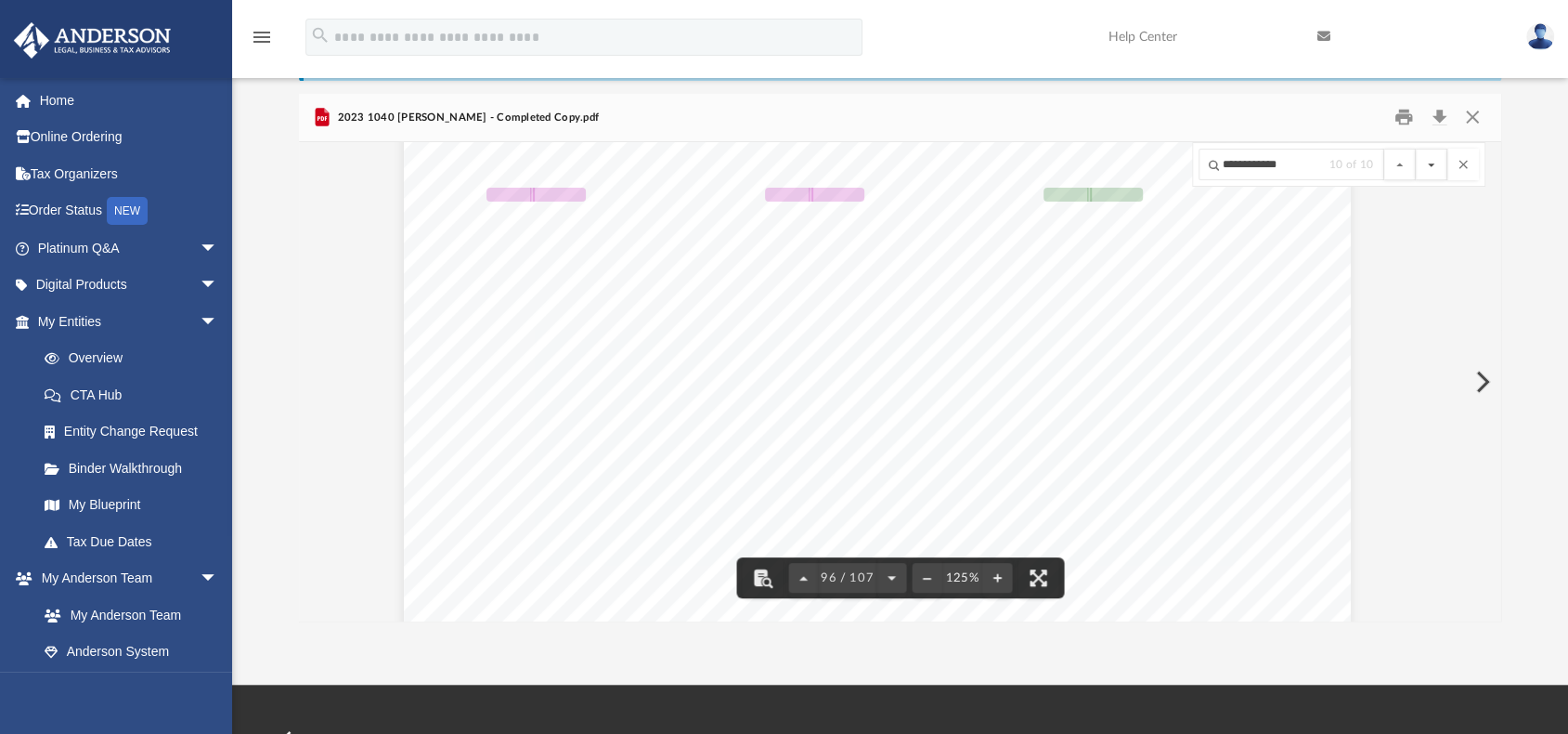
click at [1428, 168] on button "File preview" at bounding box center [1432, 164] width 32 height 32
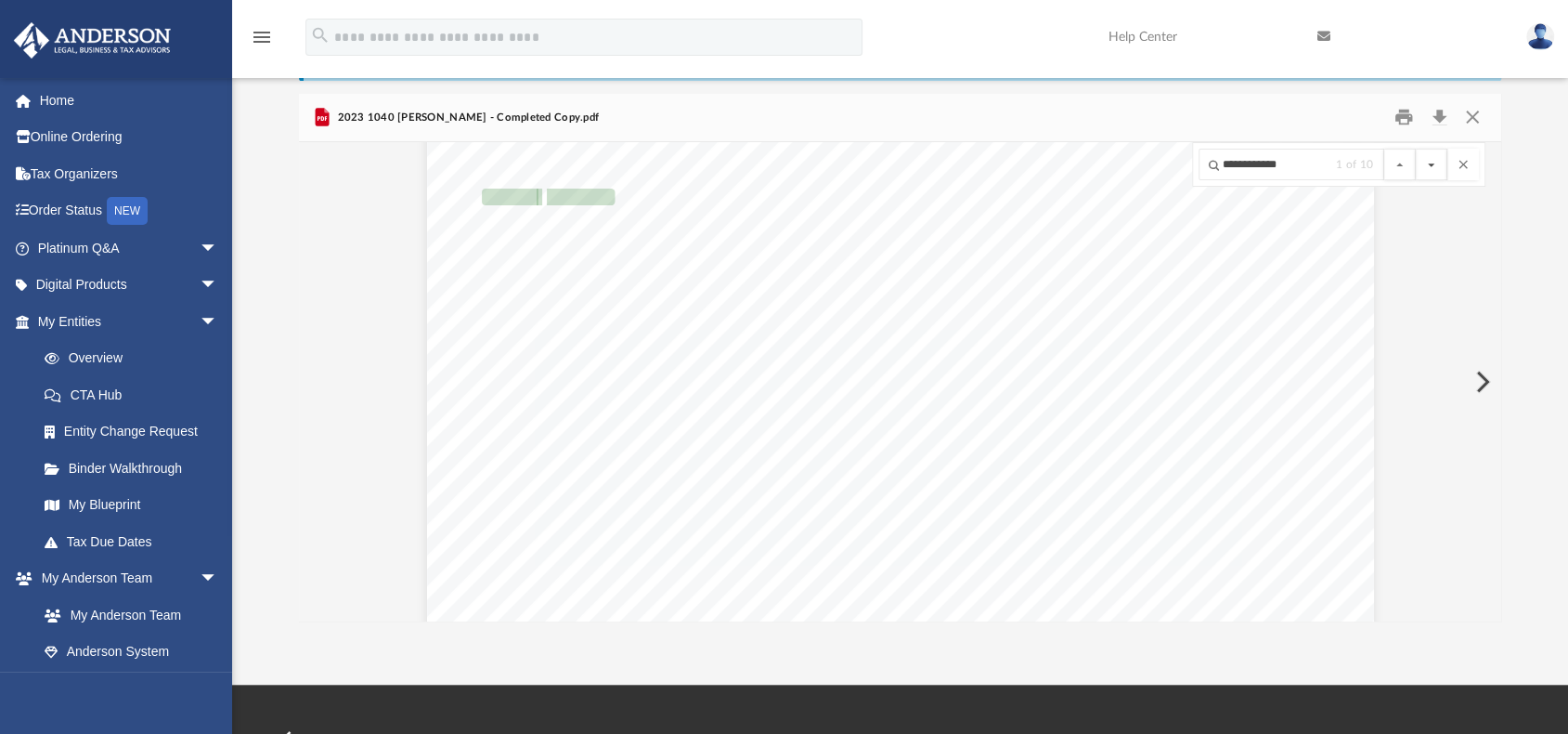
click at [1428, 168] on button "File preview" at bounding box center [1432, 164] width 32 height 32
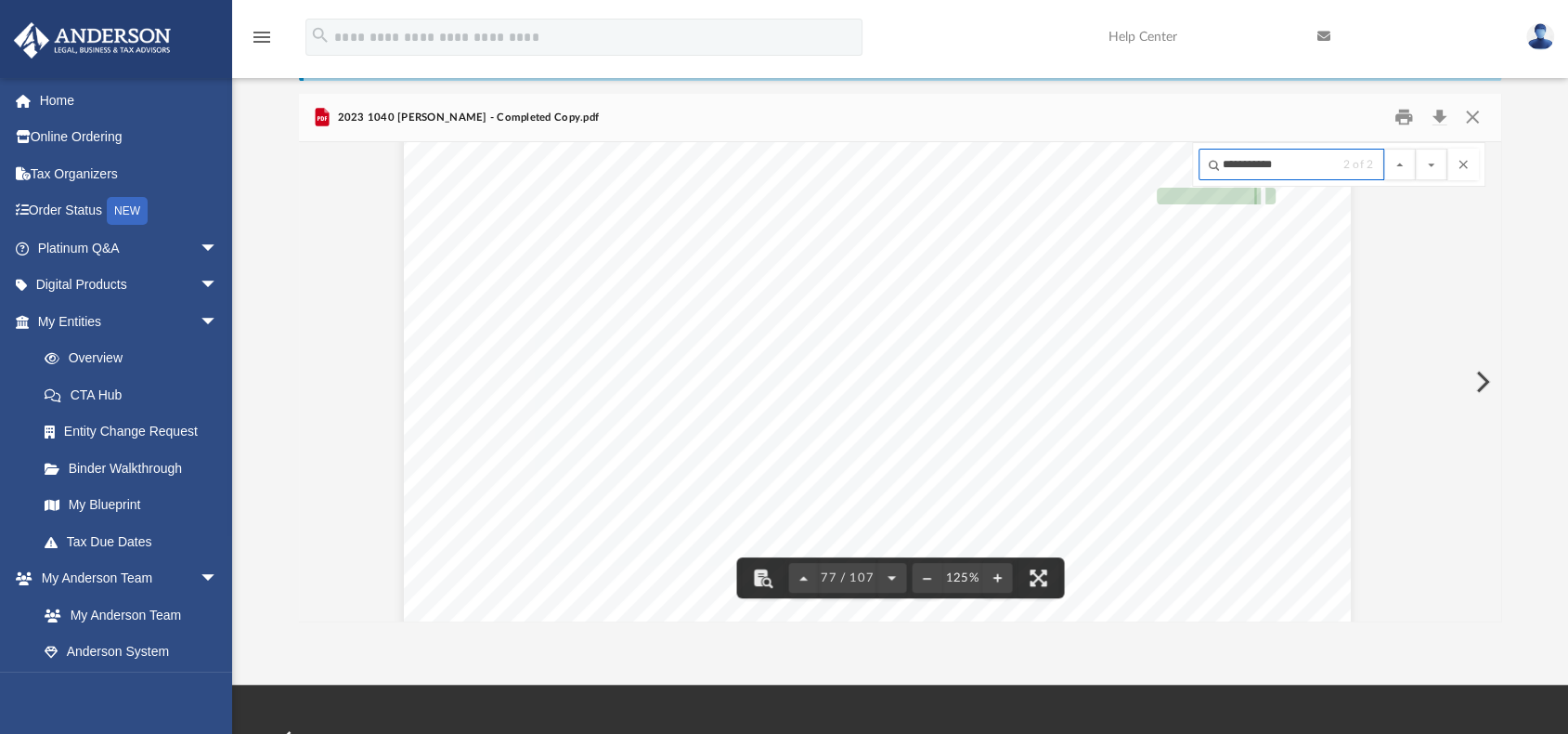
type input "**********"
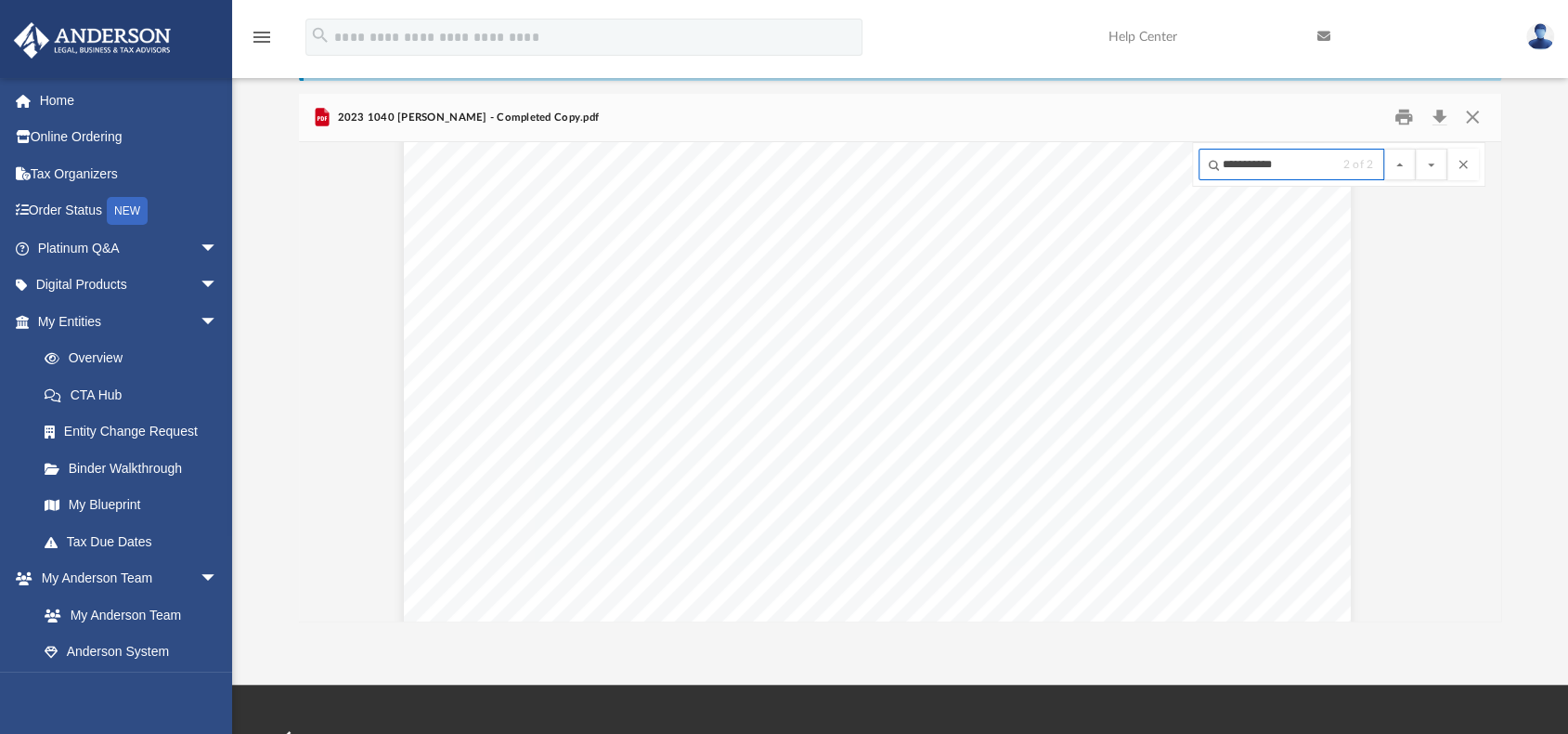
scroll to position [88923, 37]
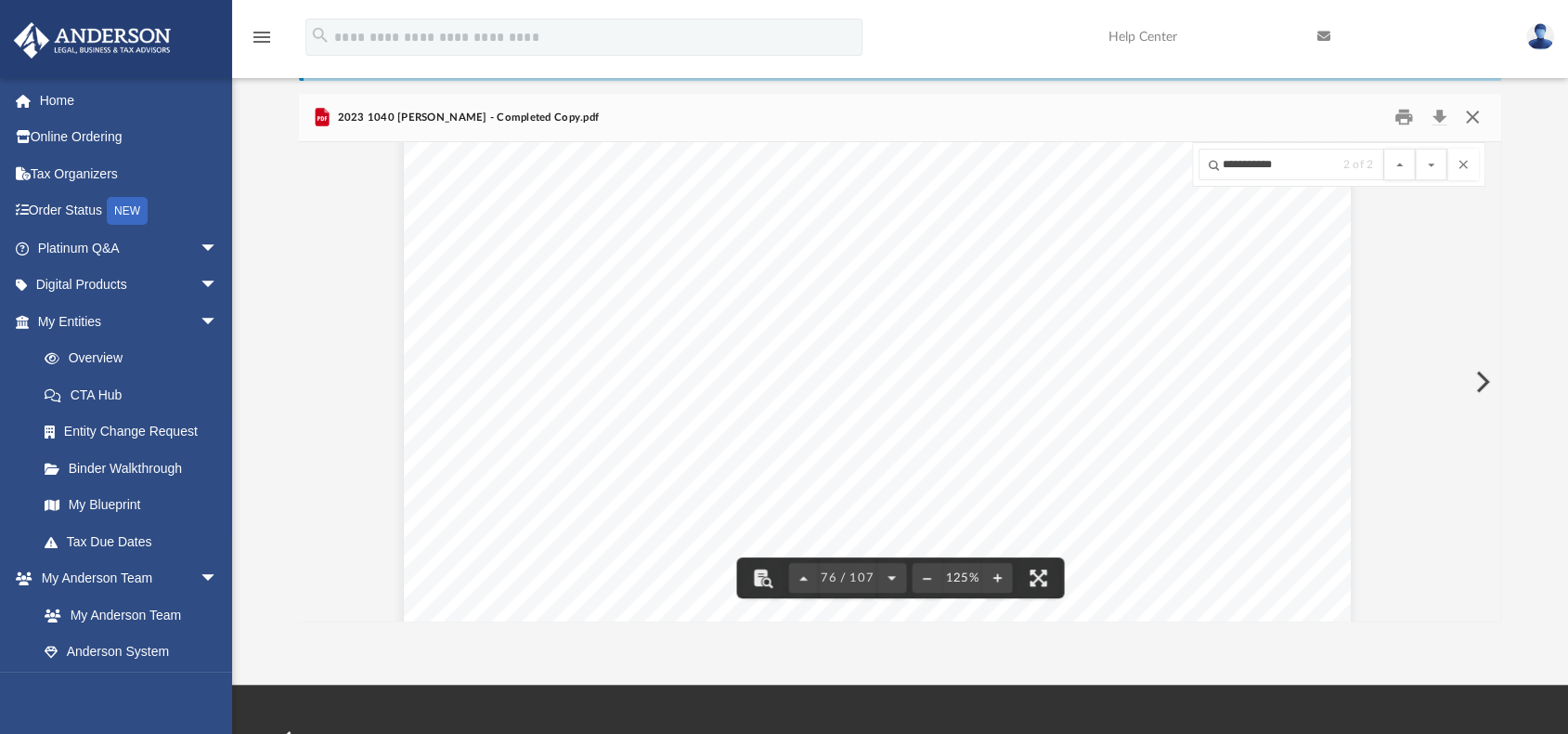
click at [1470, 119] on button "Close" at bounding box center [1473, 117] width 34 height 29
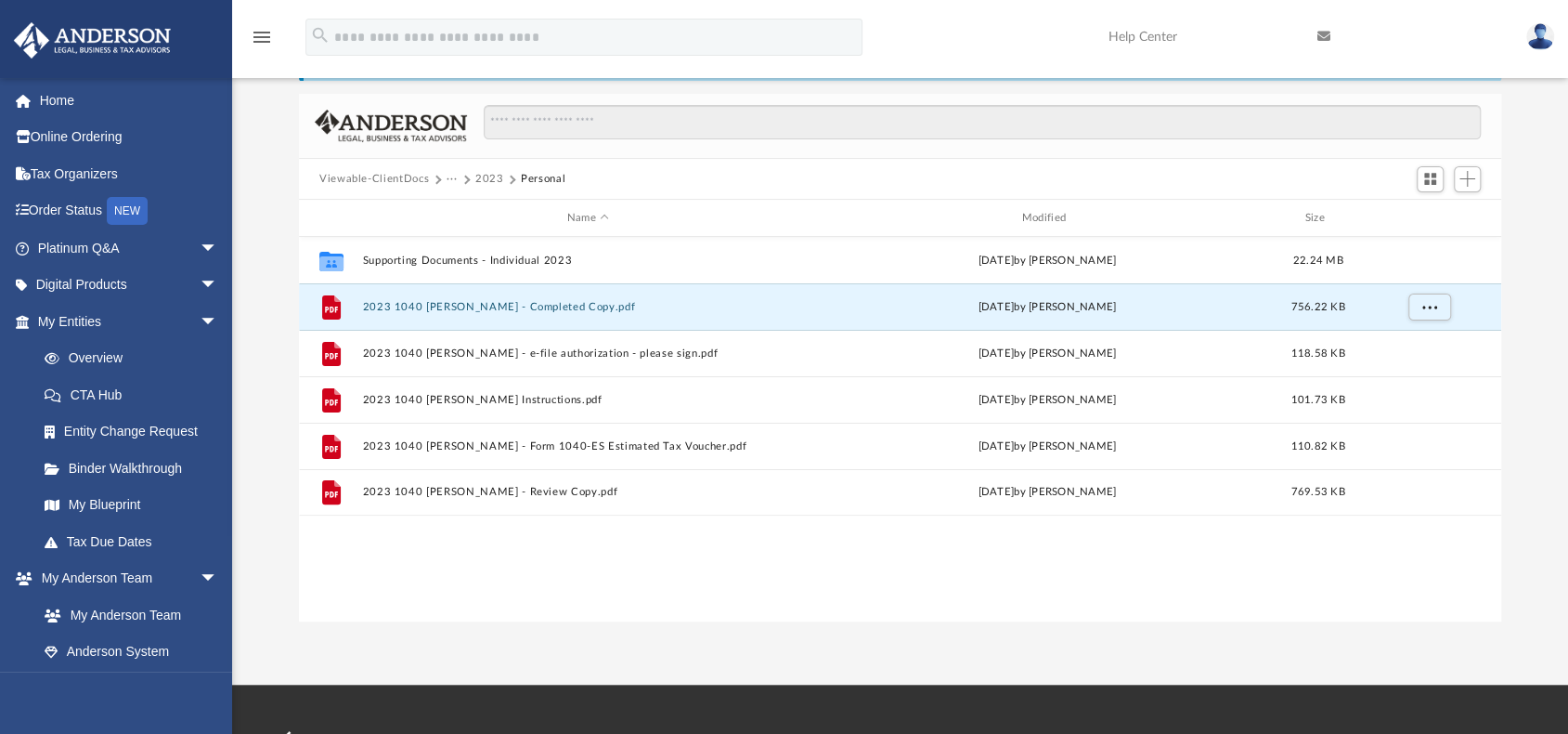
click at [446, 179] on button "···" at bounding box center [452, 179] width 12 height 17
click at [456, 212] on li "Tax" at bounding box center [464, 212] width 18 height 20
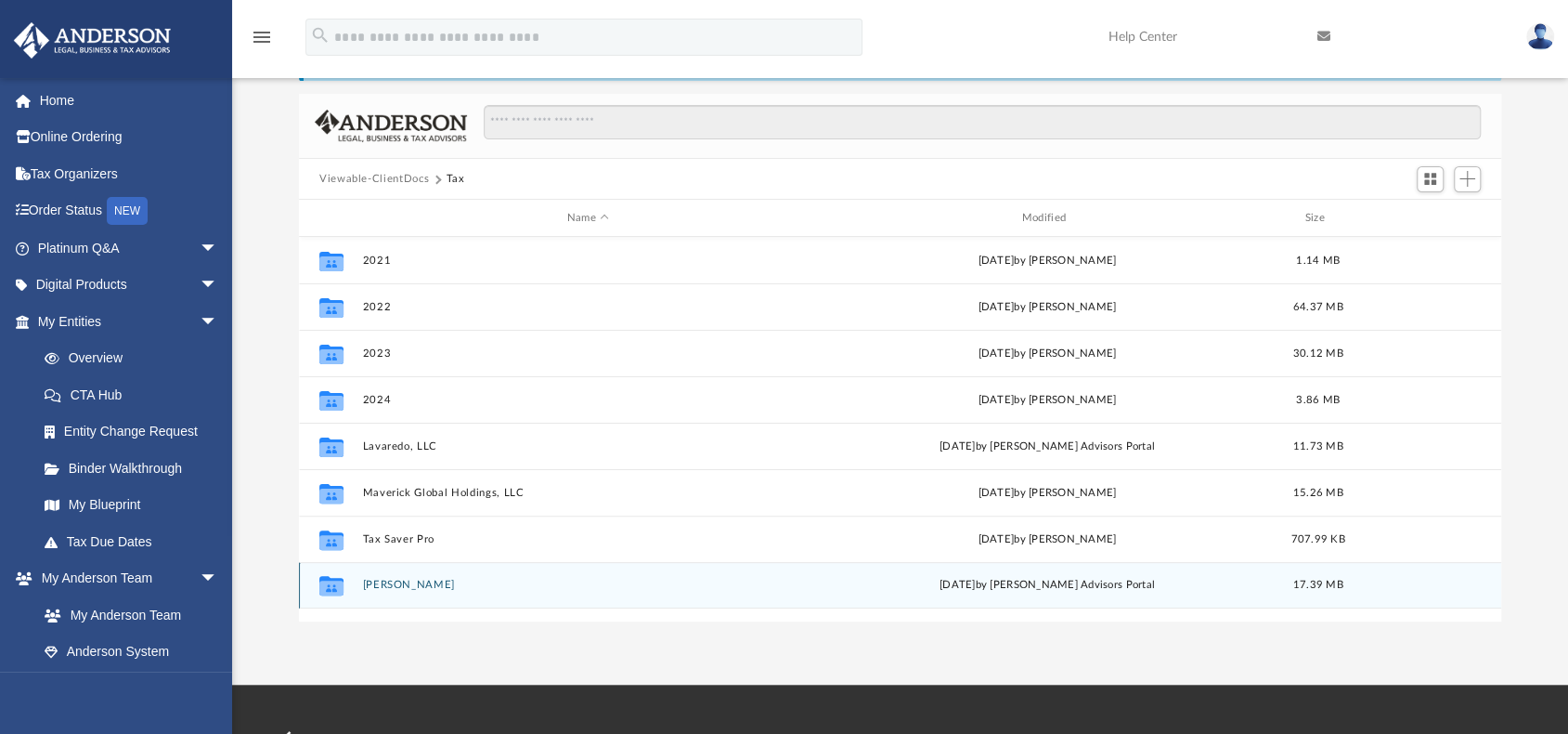
click at [418, 584] on button "Wilkinson, Jason" at bounding box center [588, 585] width 451 height 12
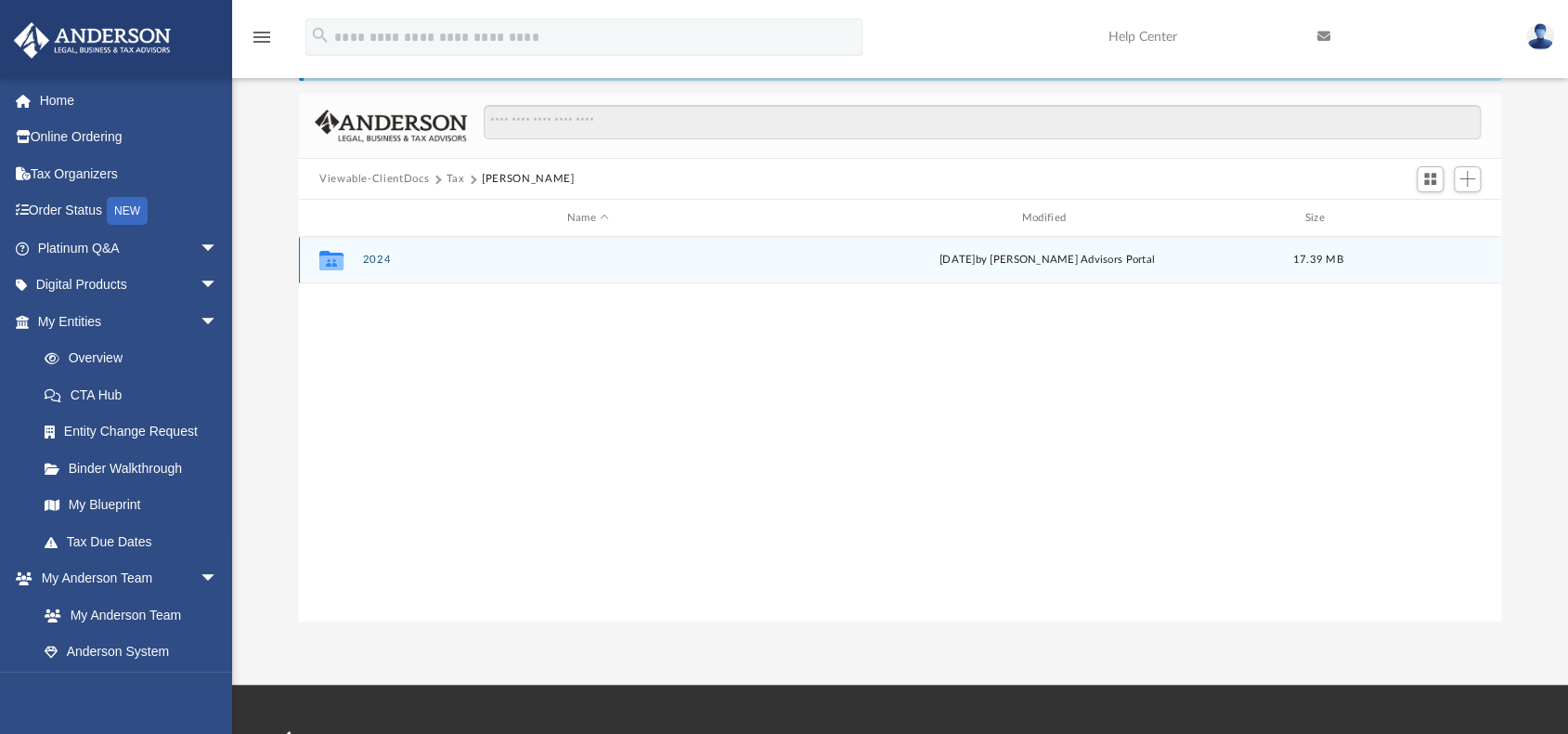
click at [374, 259] on button "2024" at bounding box center [588, 260] width 451 height 12
click at [416, 256] on button "Digital Tax Organizer" at bounding box center [588, 260] width 451 height 12
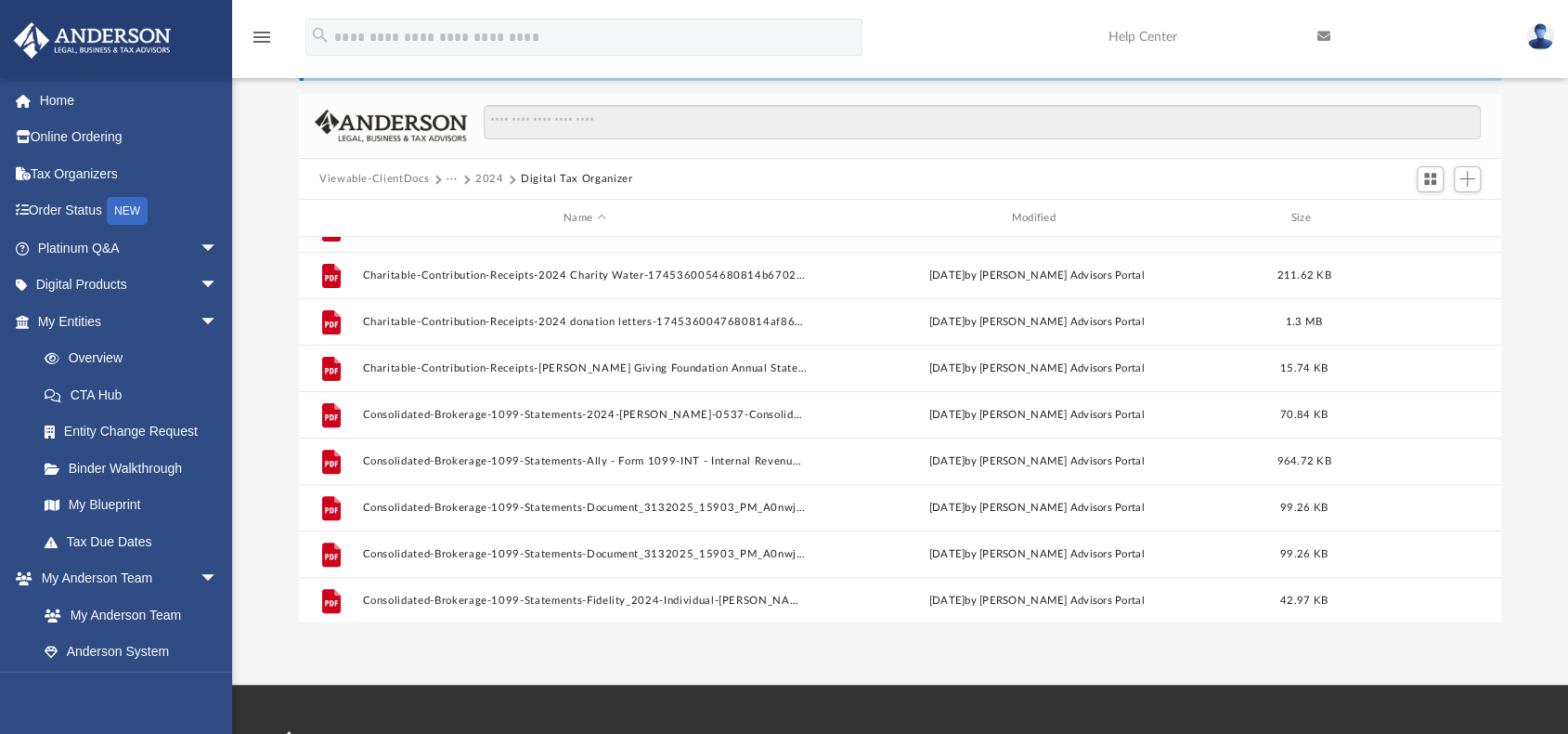
scroll to position [0, 0]
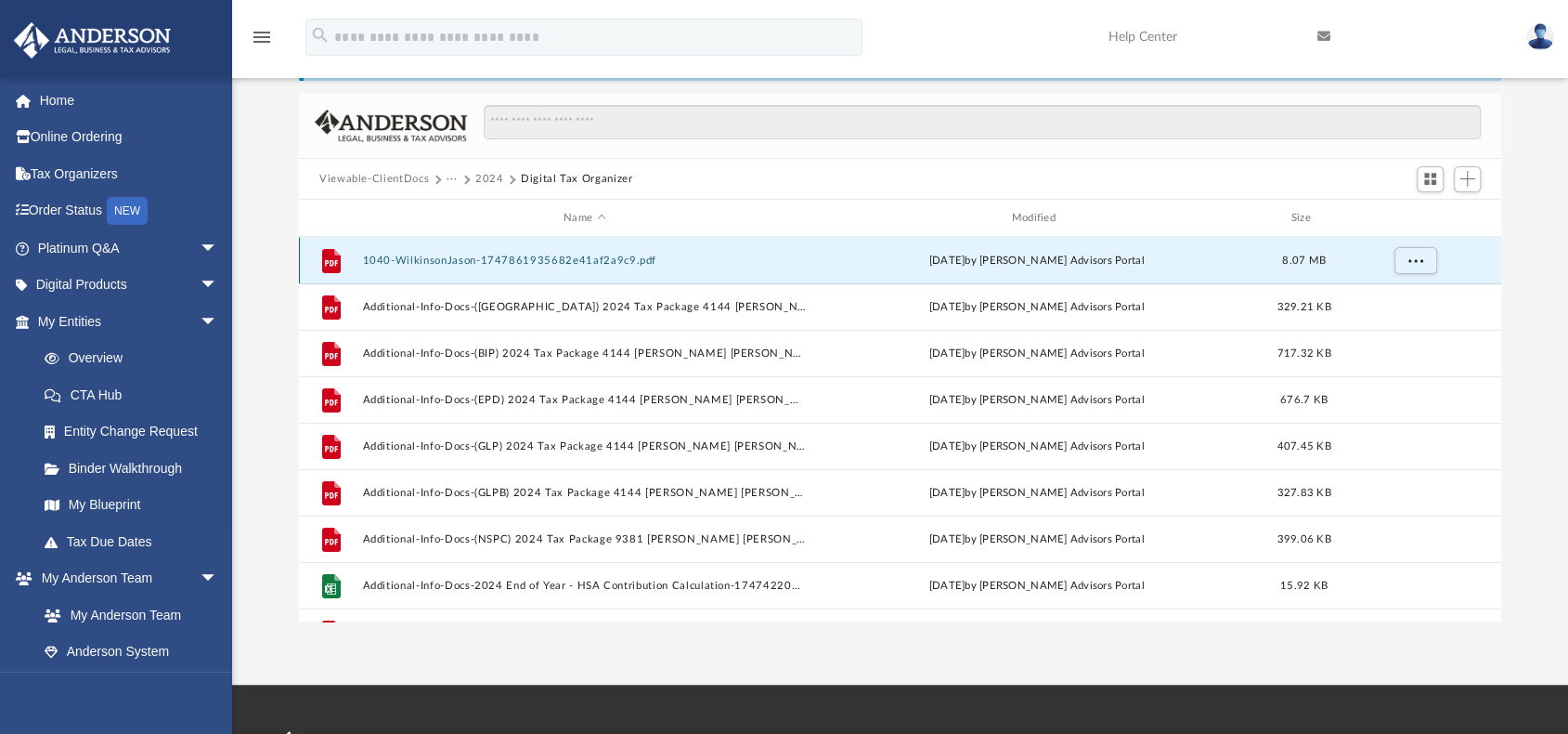
click at [447, 259] on button "1040-WilkinsonJason-1747861935682e41af2a9c9.pdf" at bounding box center [584, 261] width 443 height 12
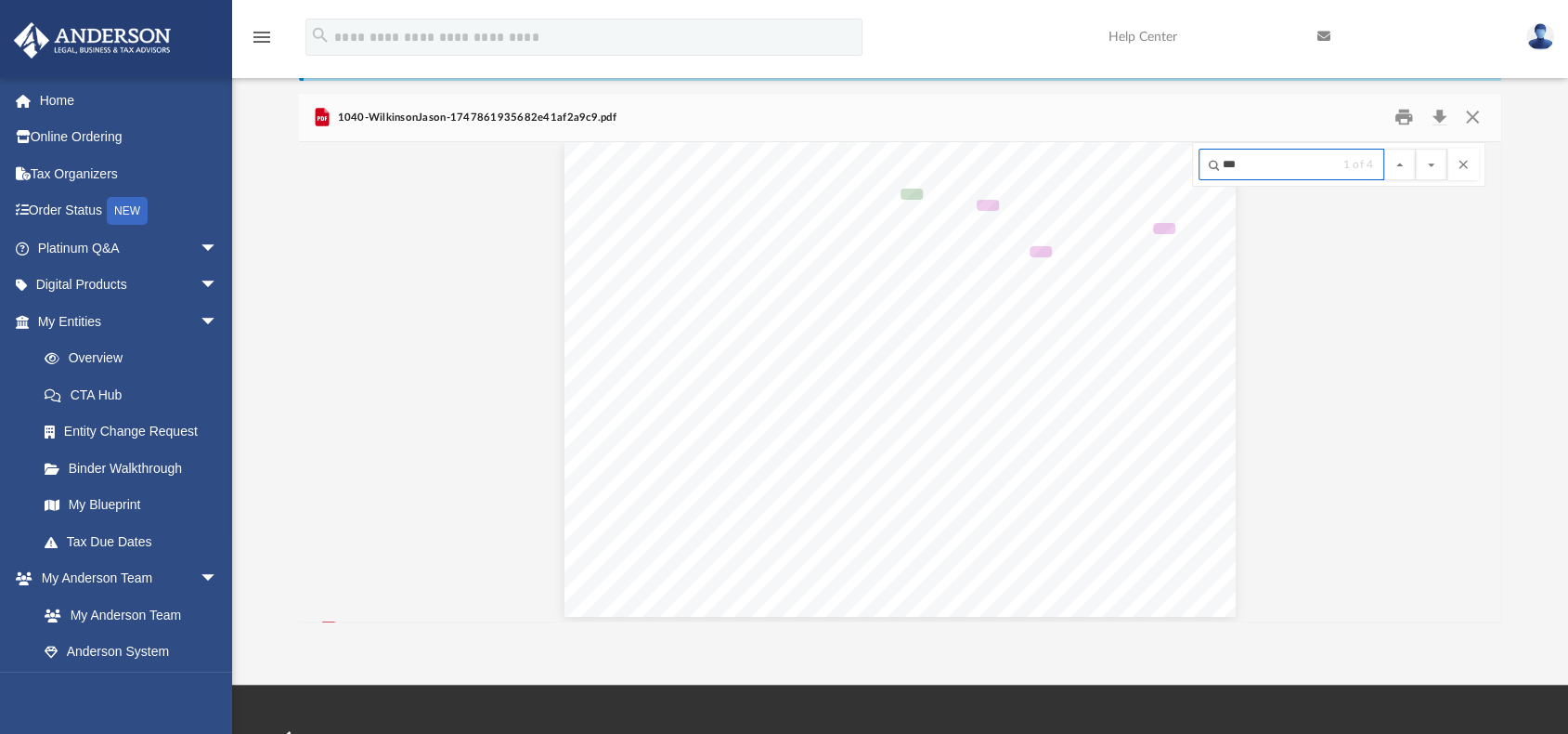
scroll to position [7549, 0]
type input "***"
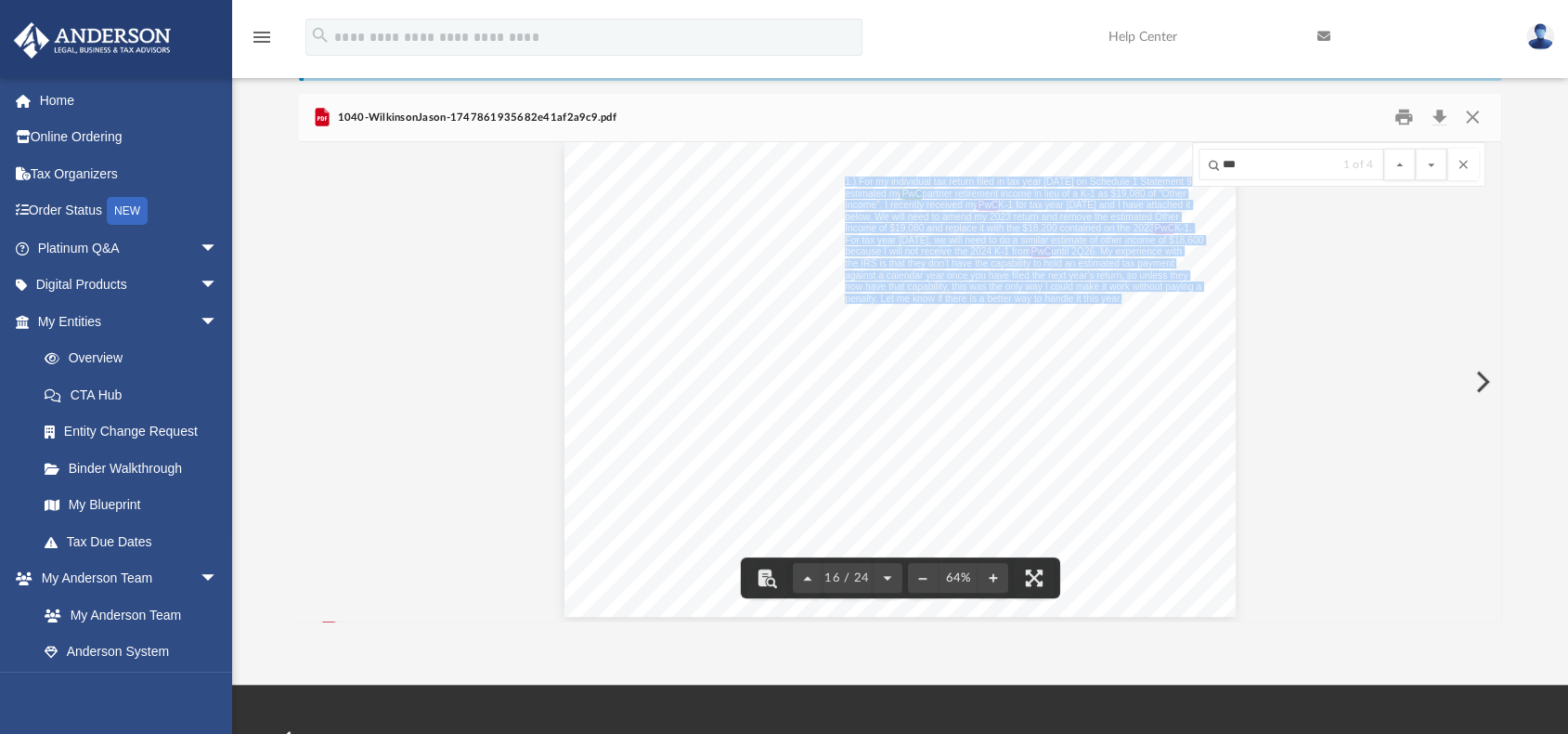
drag, startPoint x: 837, startPoint y: 179, endPoint x: 1114, endPoint y: 299, distance: 301.9
click at [1115, 299] on div "Comments and Questions 1.) For my individual tax return filed in tax year 2023 …" at bounding box center [900, 379] width 671 height 474
